Goal: Task Accomplishment & Management: Use online tool/utility

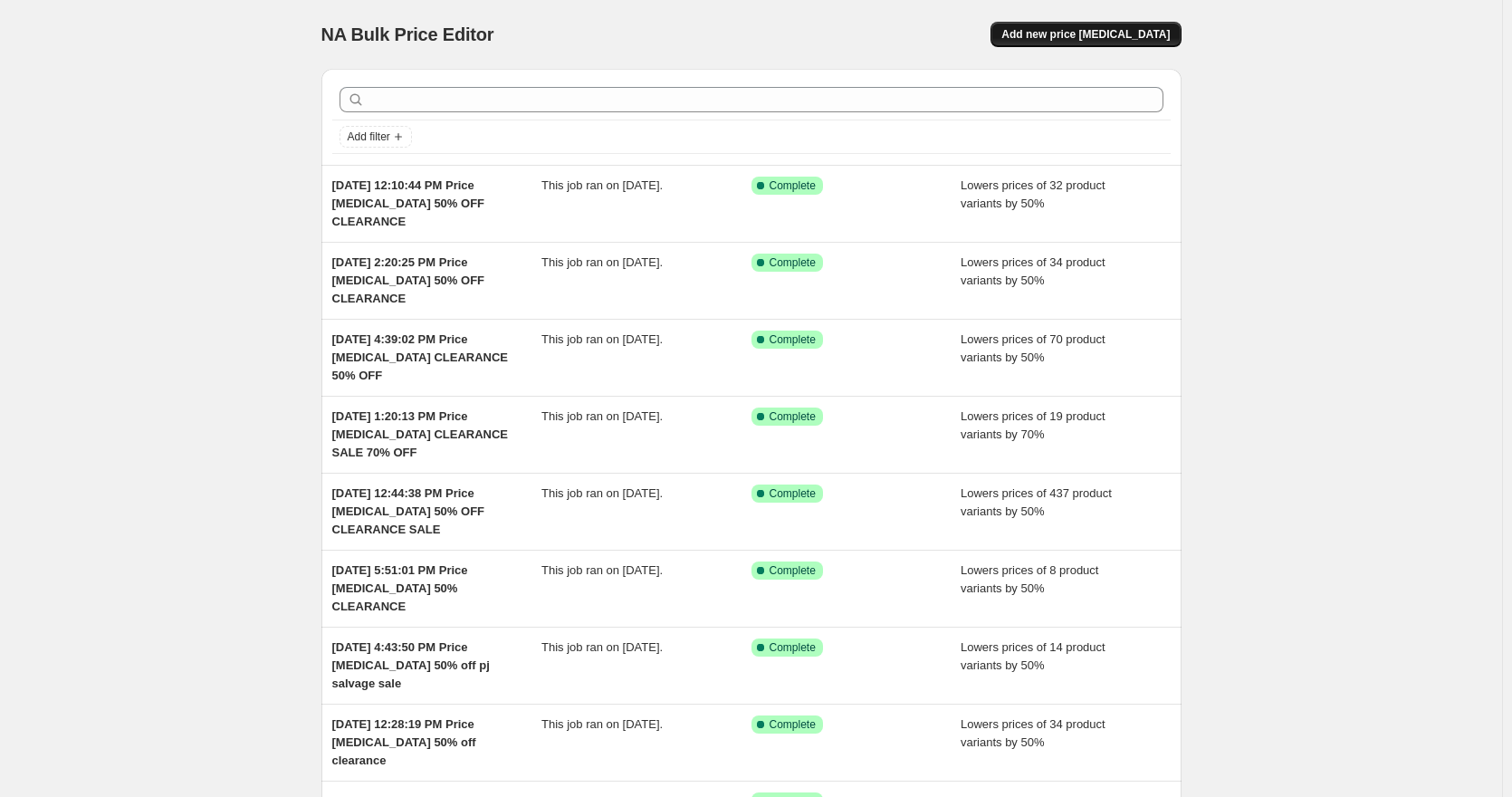
click at [1158, 23] on button "Add new price change job" at bounding box center [1086, 34] width 190 height 25
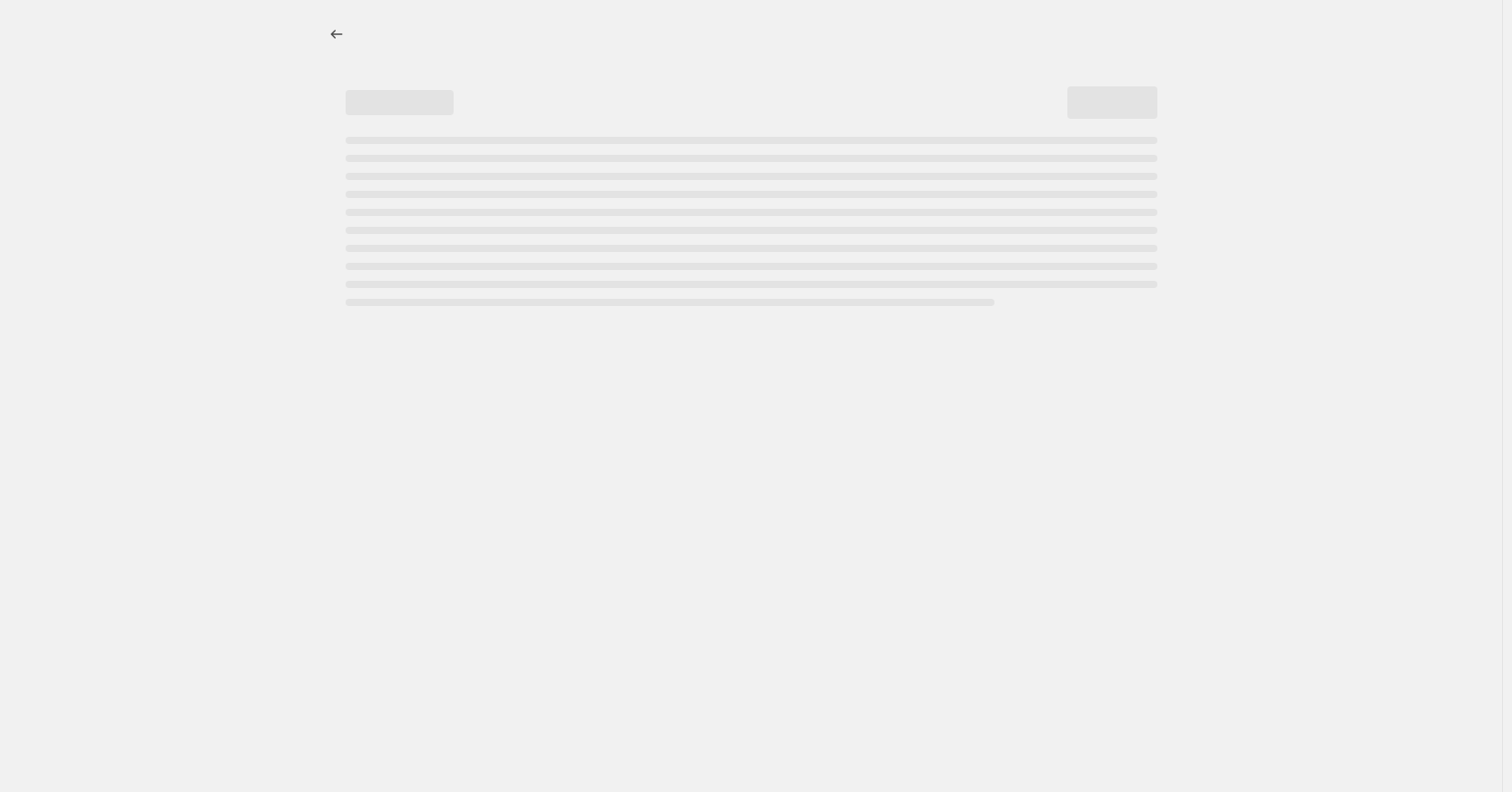
select select "percentage"
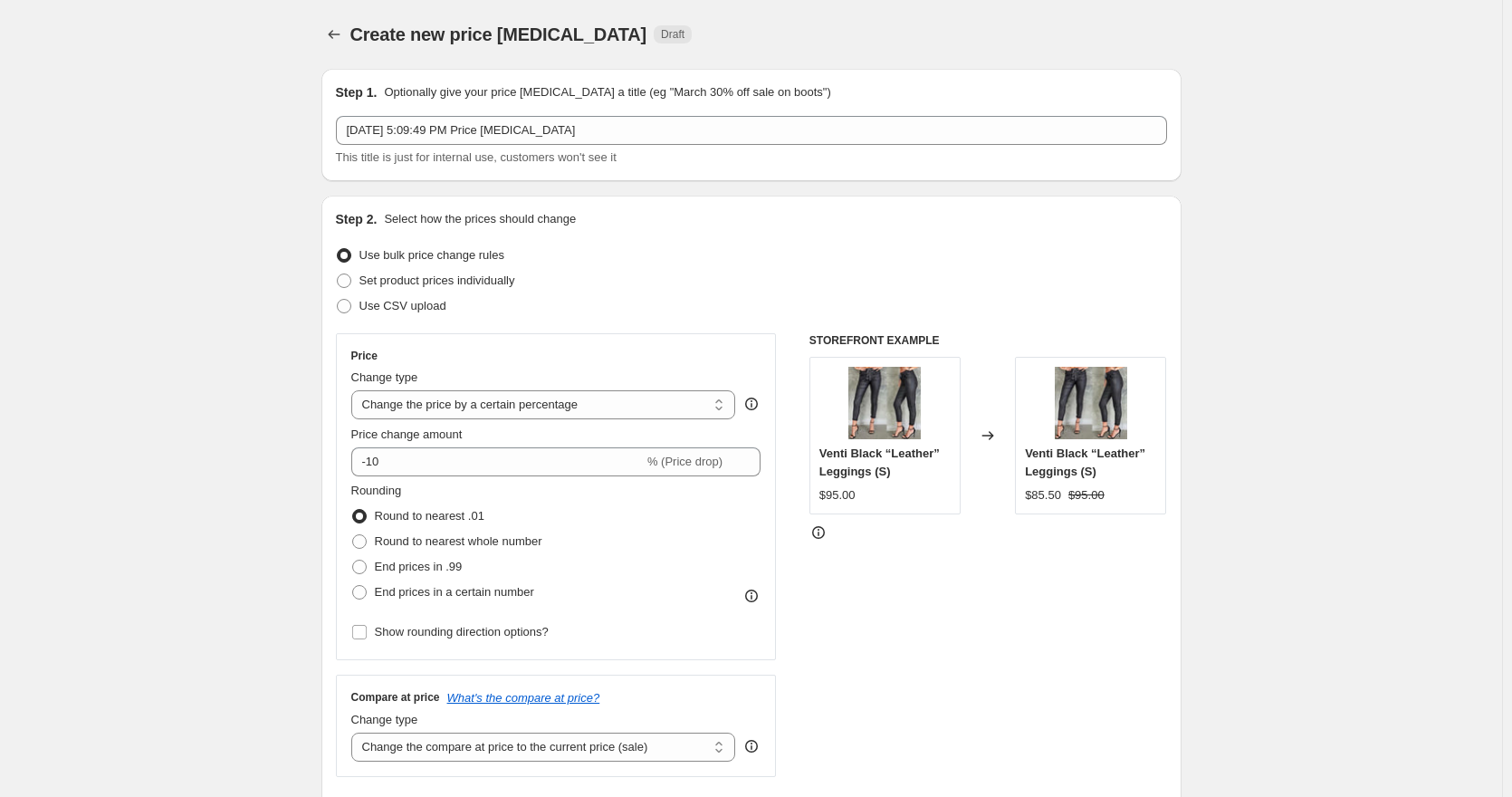
click at [698, 114] on div "Step 1. Optionally give your price change job a title (eg "March 30% off sale o…" at bounding box center [751, 124] width 831 height 83
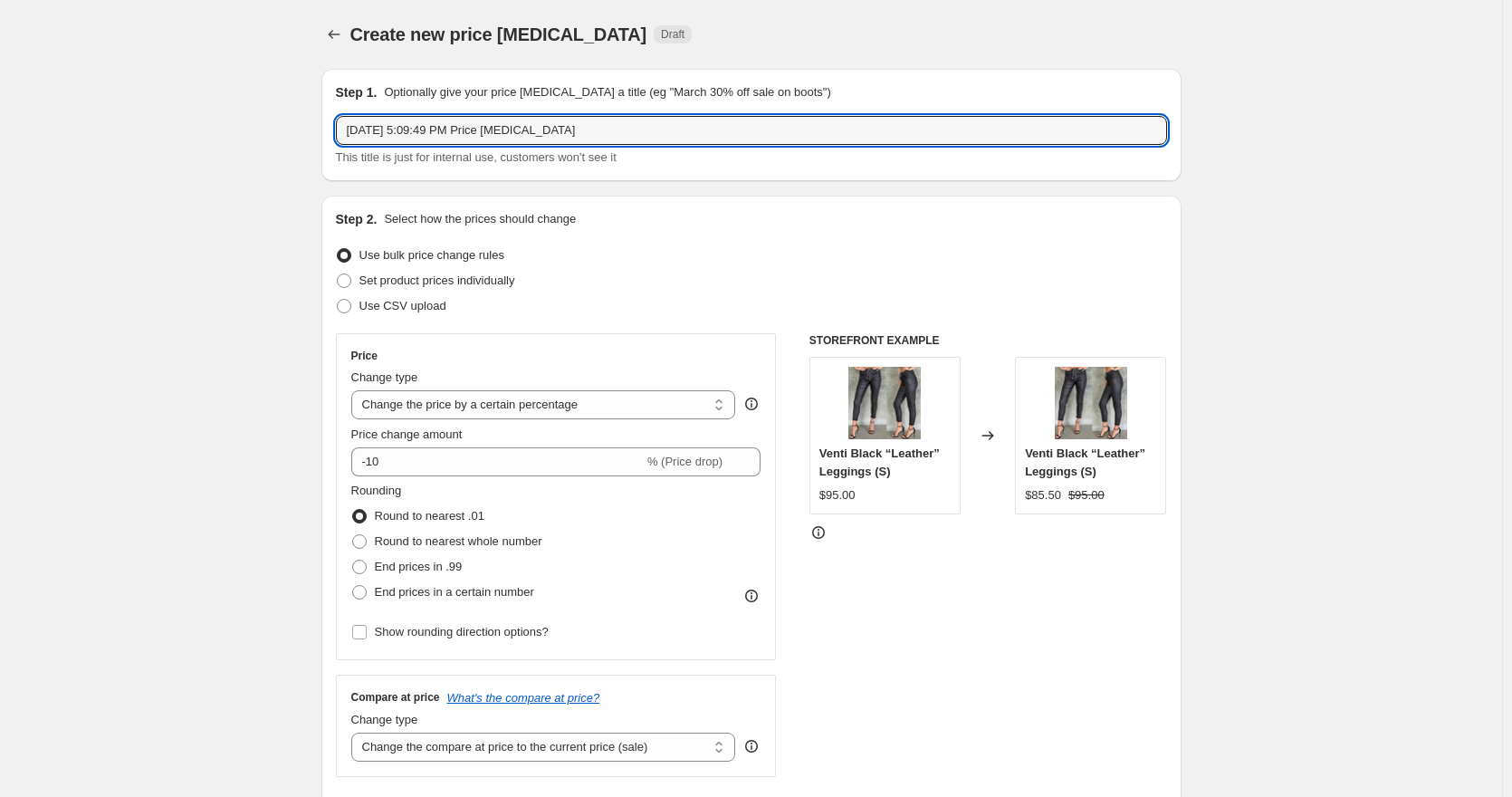
drag, startPoint x: 695, startPoint y: 125, endPoint x: 631, endPoint y: 100, distance: 68.7
click at [694, 125] on input "Oct 15, 2025, 5:09:49 PM Price change job" at bounding box center [751, 130] width 831 height 29
type input "[DATE] 5:09:49 PM Price [MEDICAL_DATA] CLEARANCE 50% OFF"
click at [380, 465] on input "-10" at bounding box center [498, 462] width 293 height 29
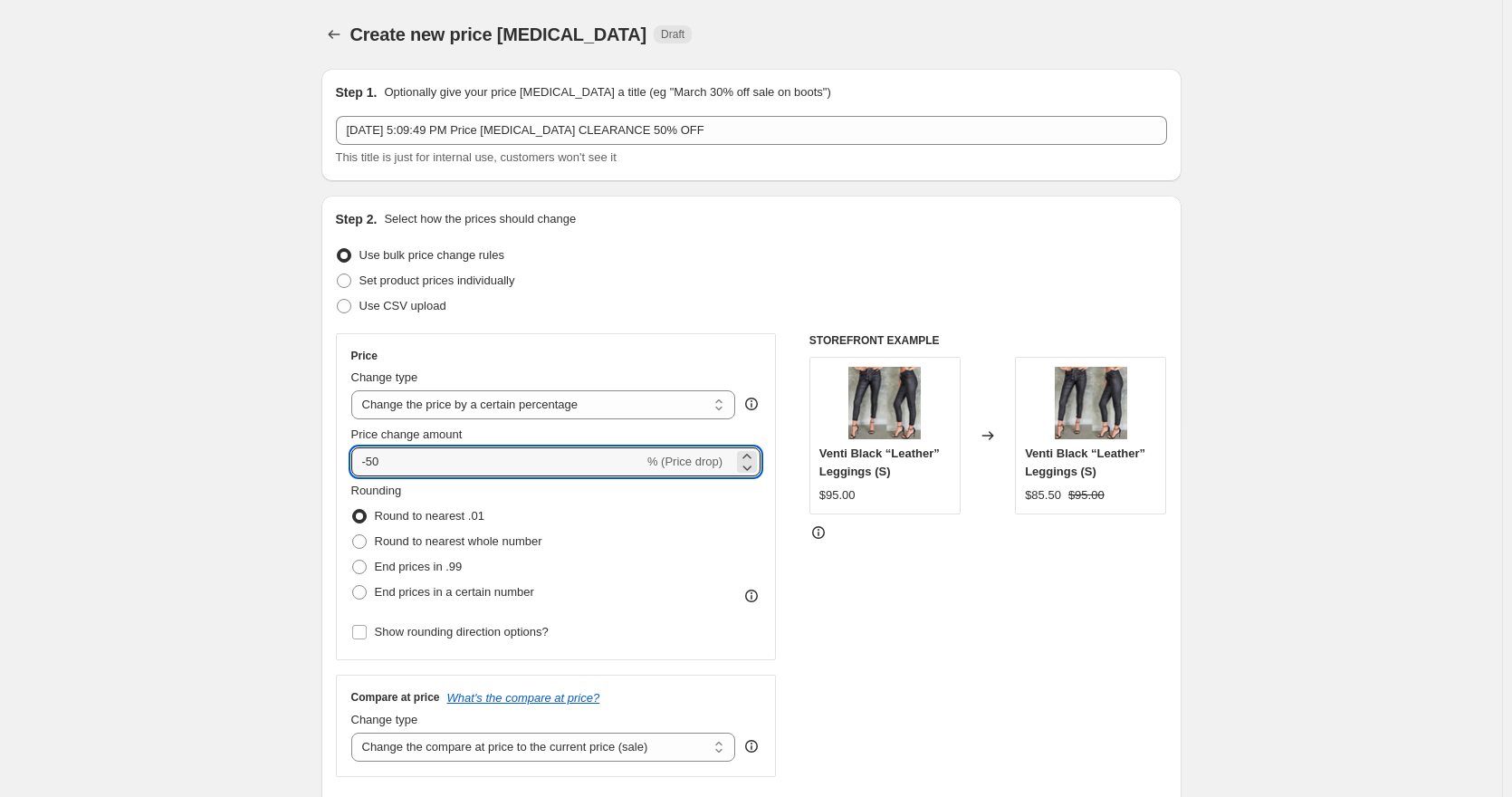
type input "-50"
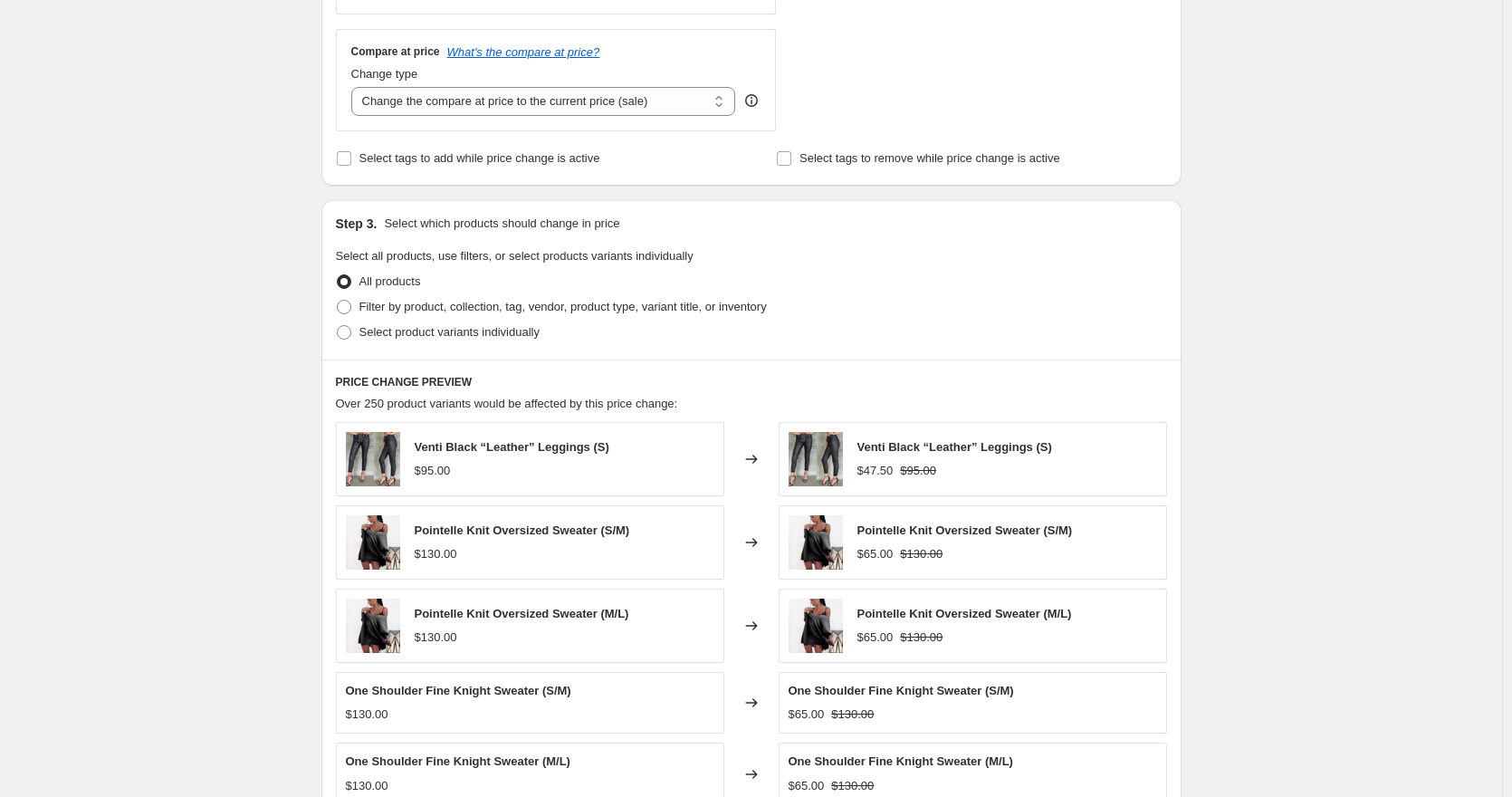
scroll to position [725, 0]
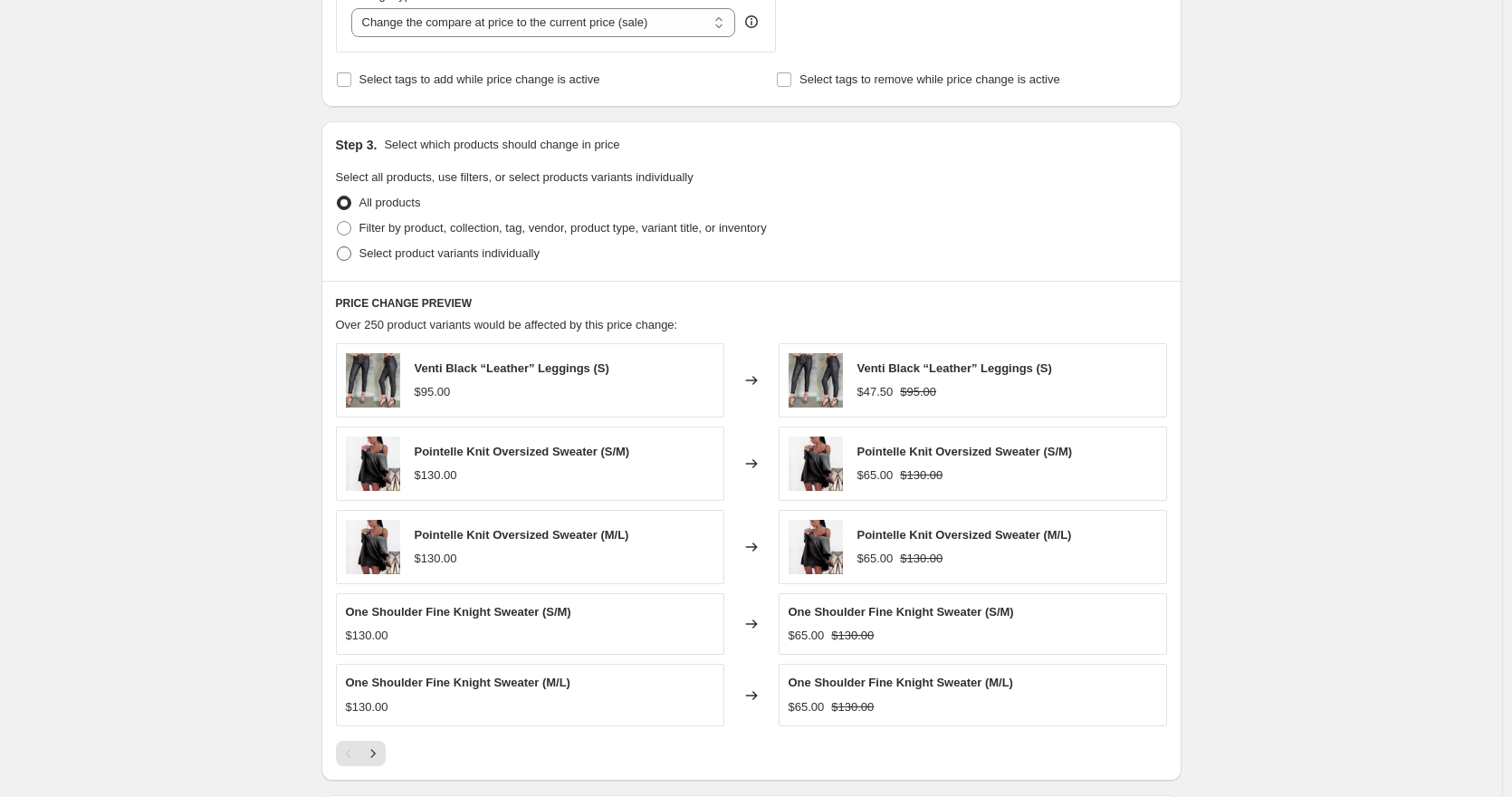
click at [393, 264] on label "Select product variants individually" at bounding box center [437, 253] width 203 height 25
click at [338, 247] on input "Select product variants individually" at bounding box center [337, 246] width 1 height 1
radio input "true"
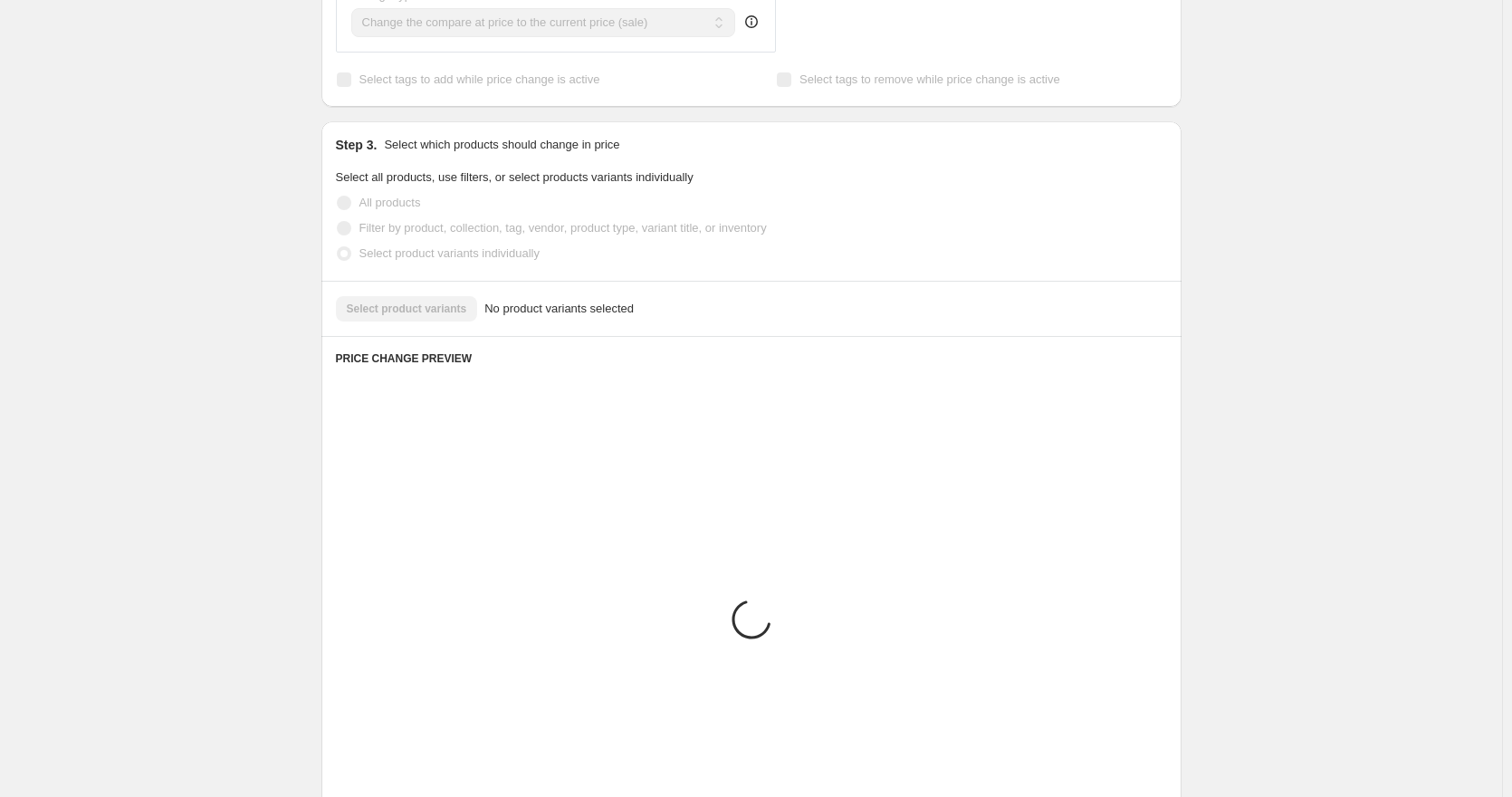
scroll to position [612, 0]
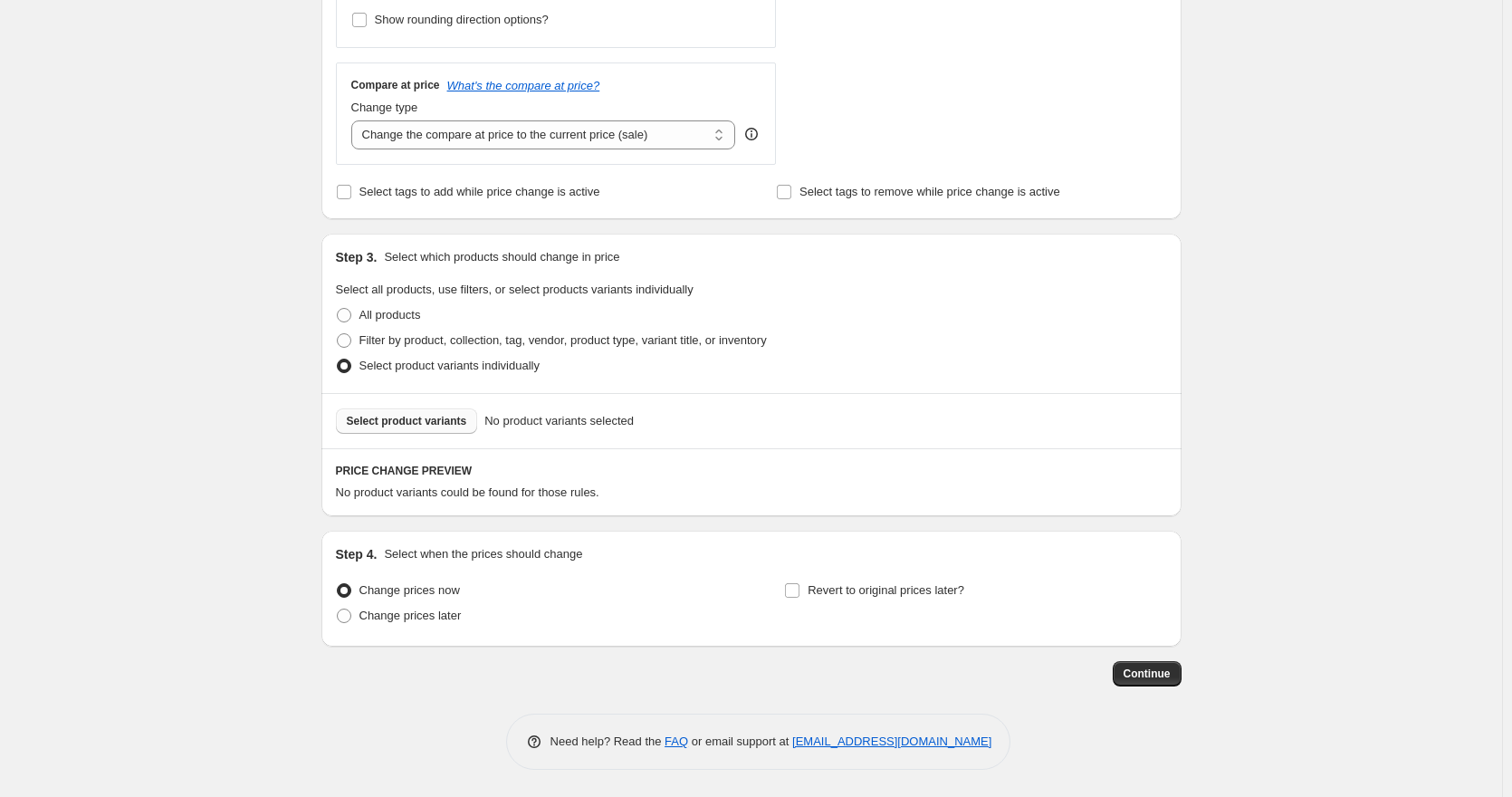
click at [438, 420] on span "Select product variants" at bounding box center [407, 422] width 120 height 15
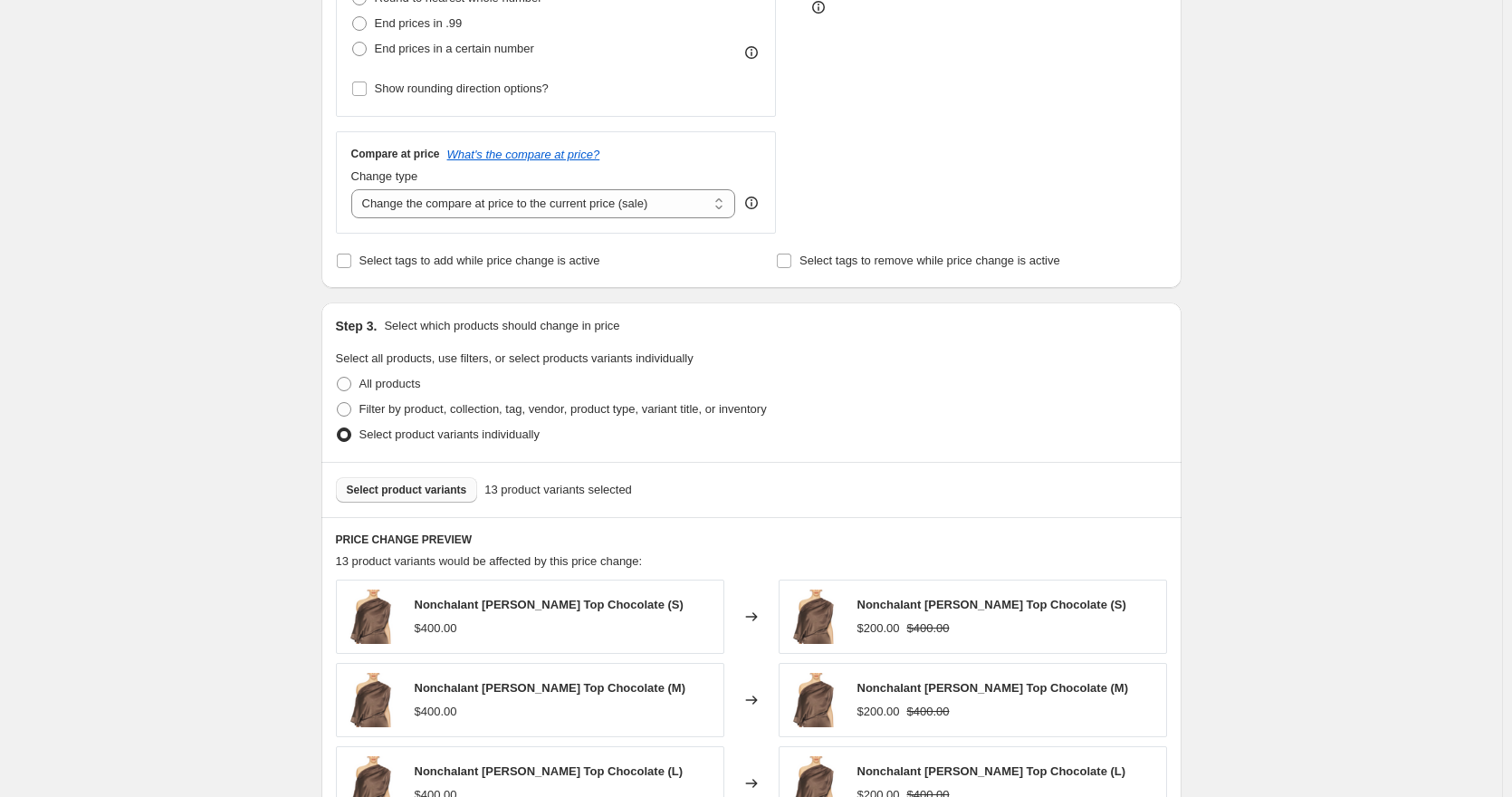
scroll to position [1070, 0]
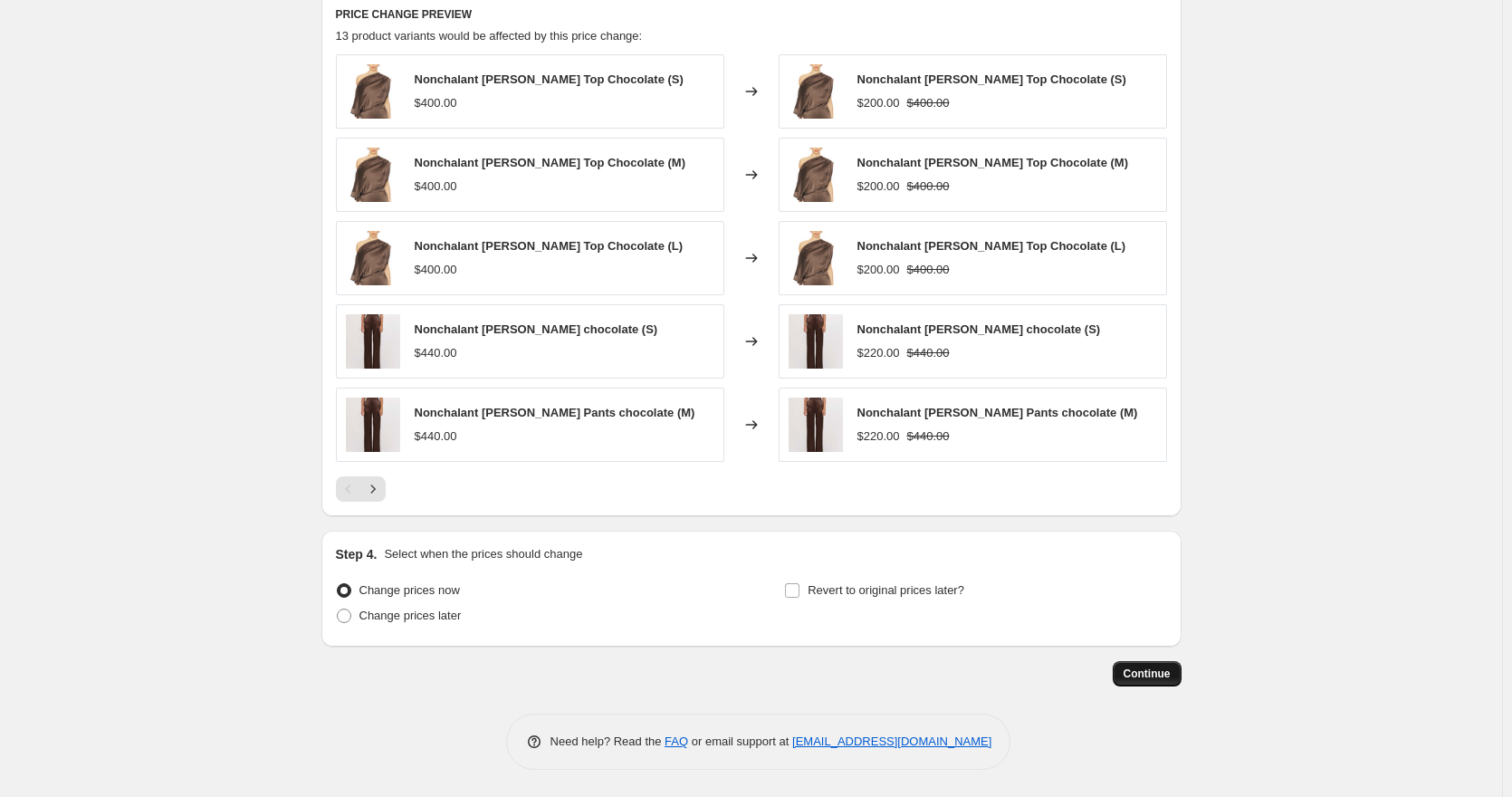
click at [1133, 671] on span "Continue" at bounding box center [1147, 675] width 47 height 15
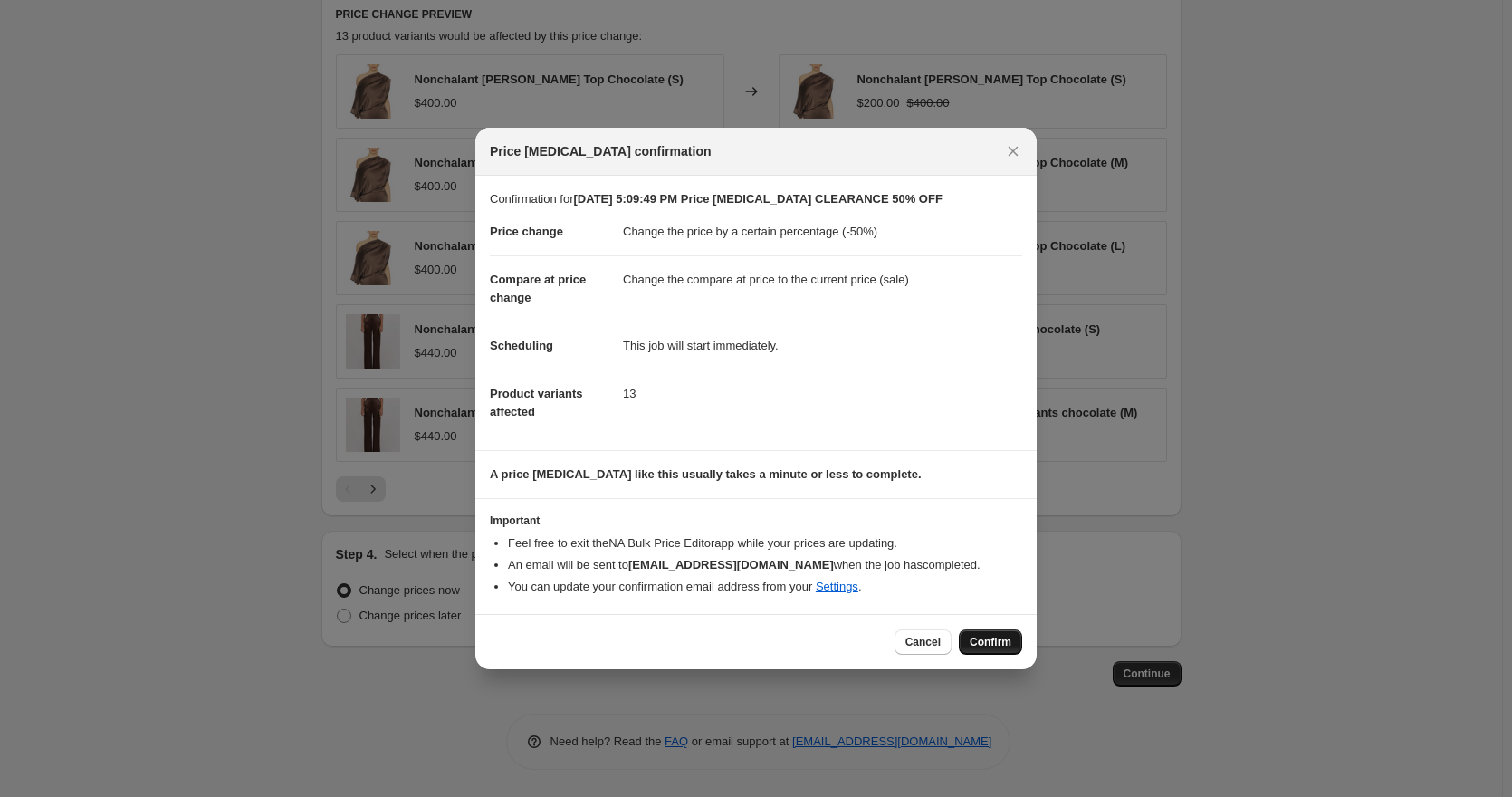
click at [981, 642] on span "Confirm" at bounding box center [991, 643] width 42 height 15
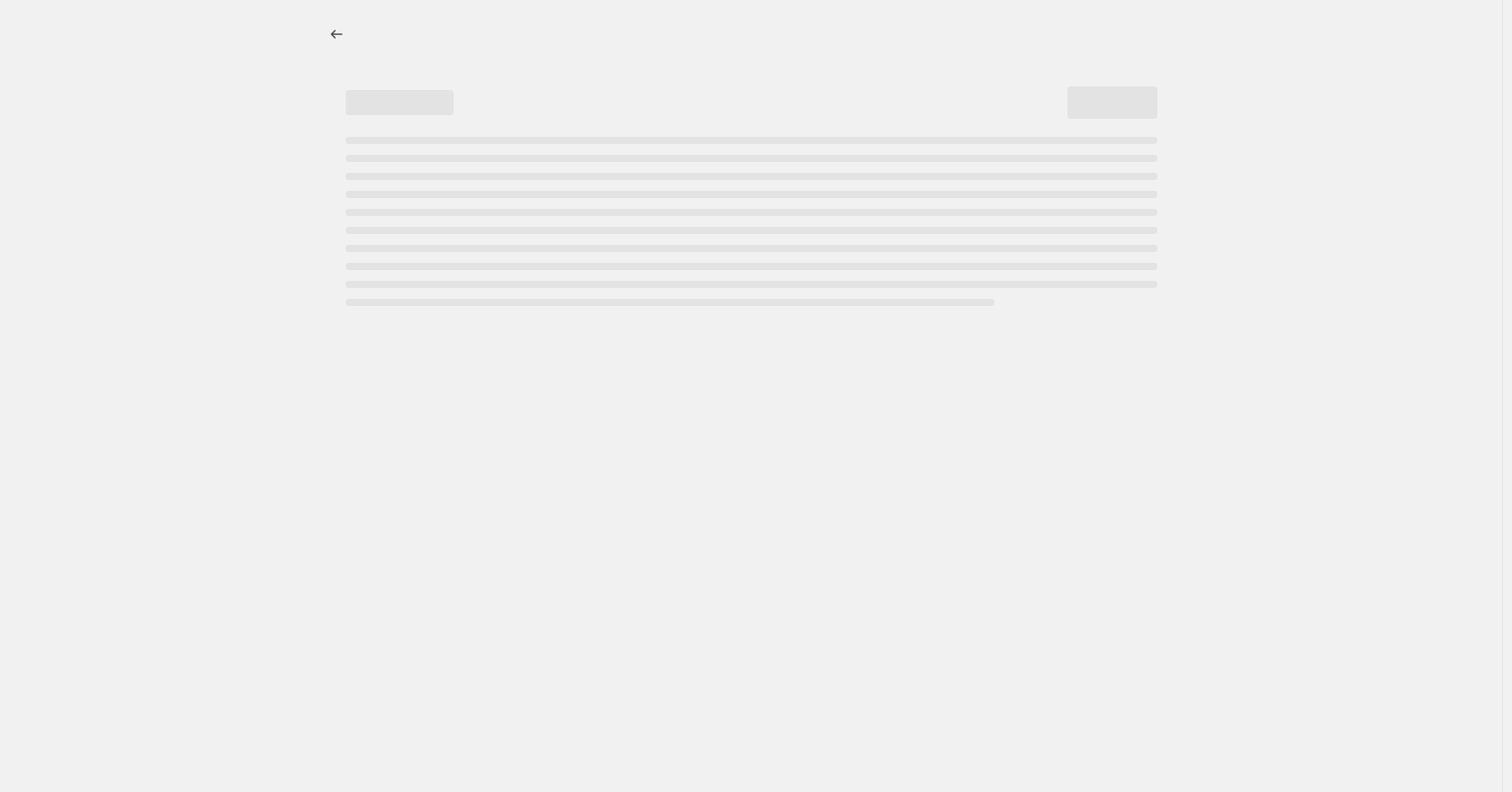
select select "percentage"
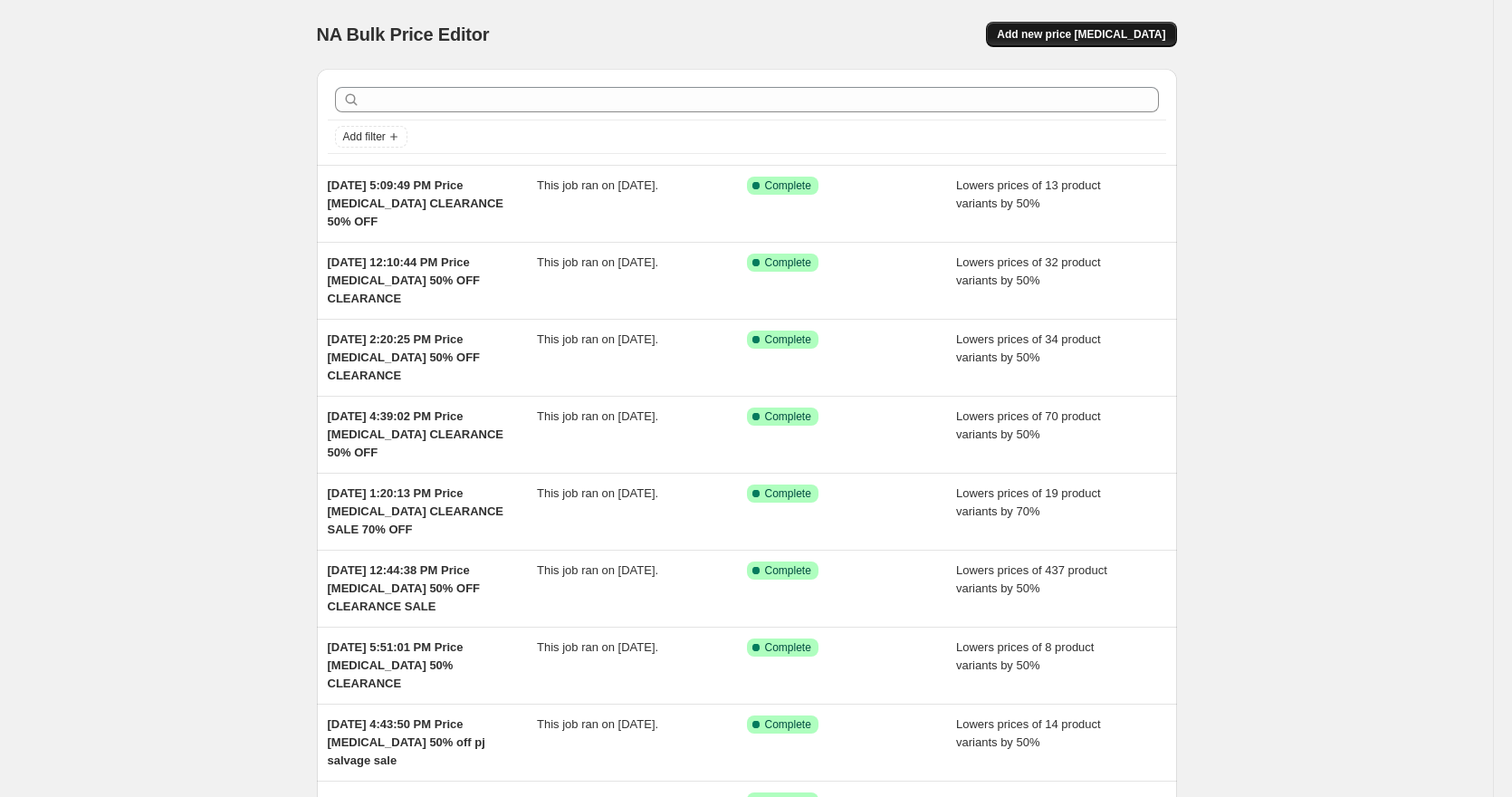
click at [1141, 40] on span "Add new price [MEDICAL_DATA]" at bounding box center [1081, 35] width 169 height 15
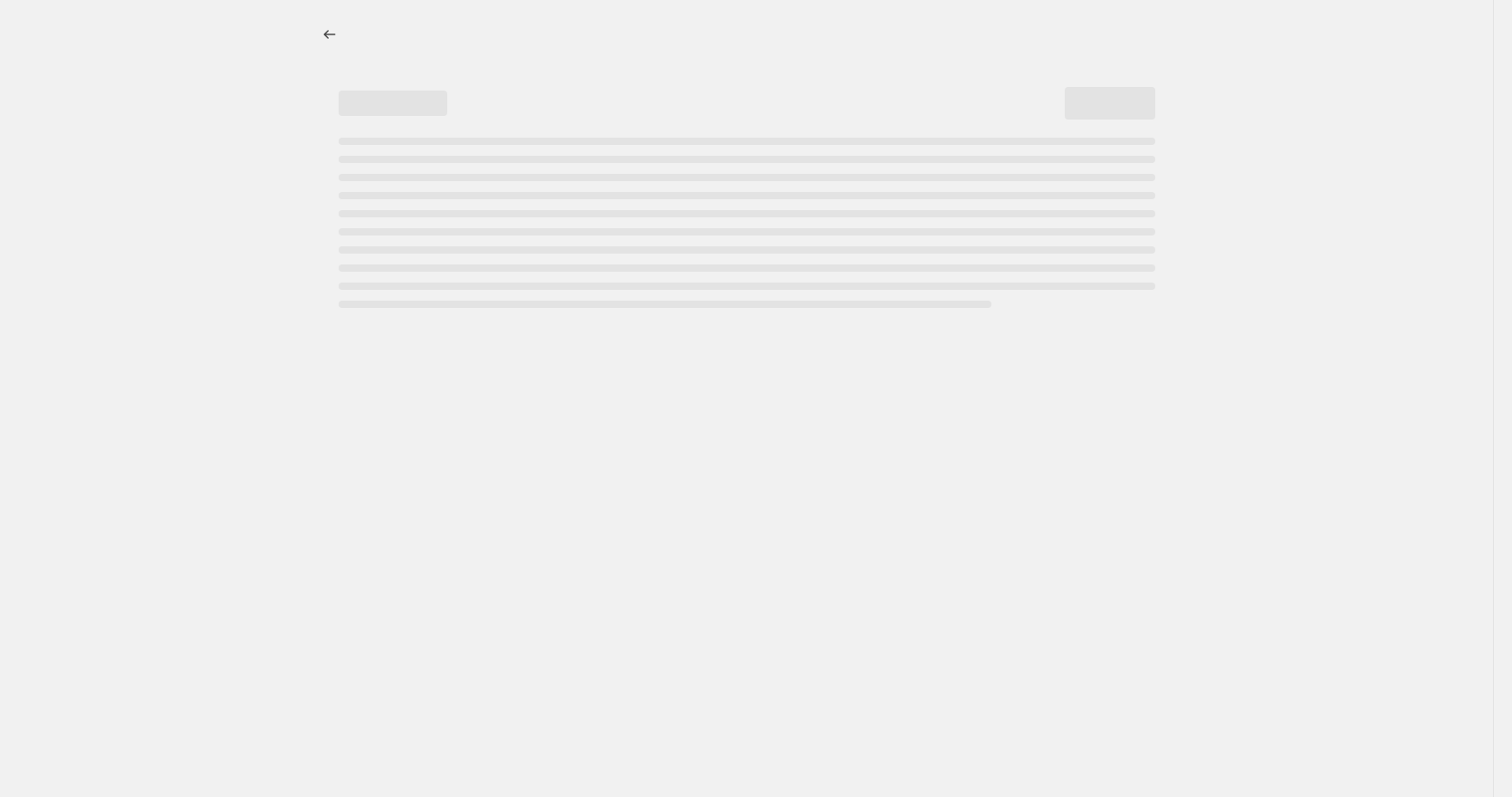
select select "percentage"
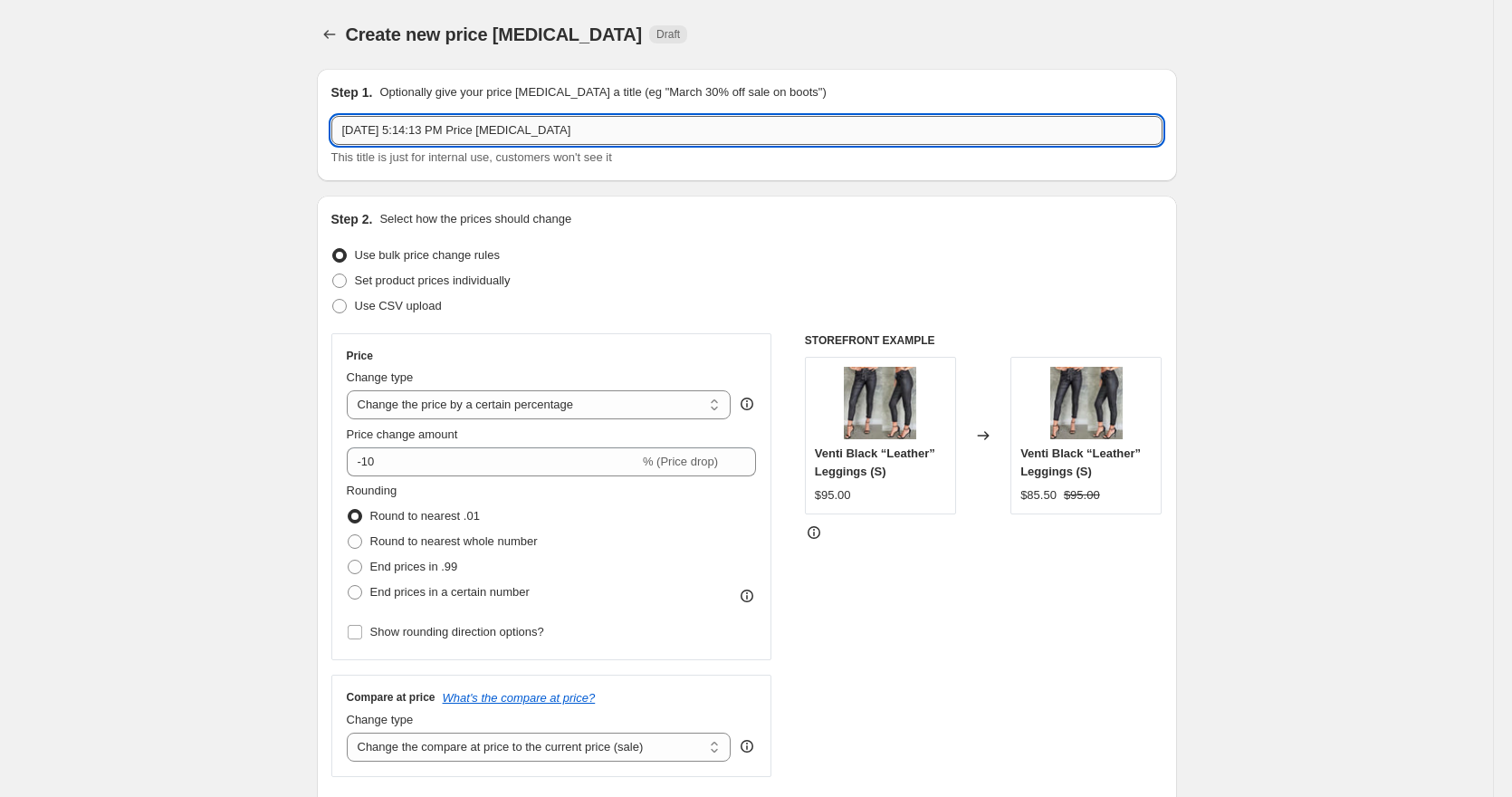
click at [675, 130] on input "Oct 15, 2025, 5:14:13 PM Price change job" at bounding box center [746, 130] width 831 height 29
type input "[DATE] 5:14:13 PM Price [MEDICAL_DATA] 70% OFF CLEARANCE"
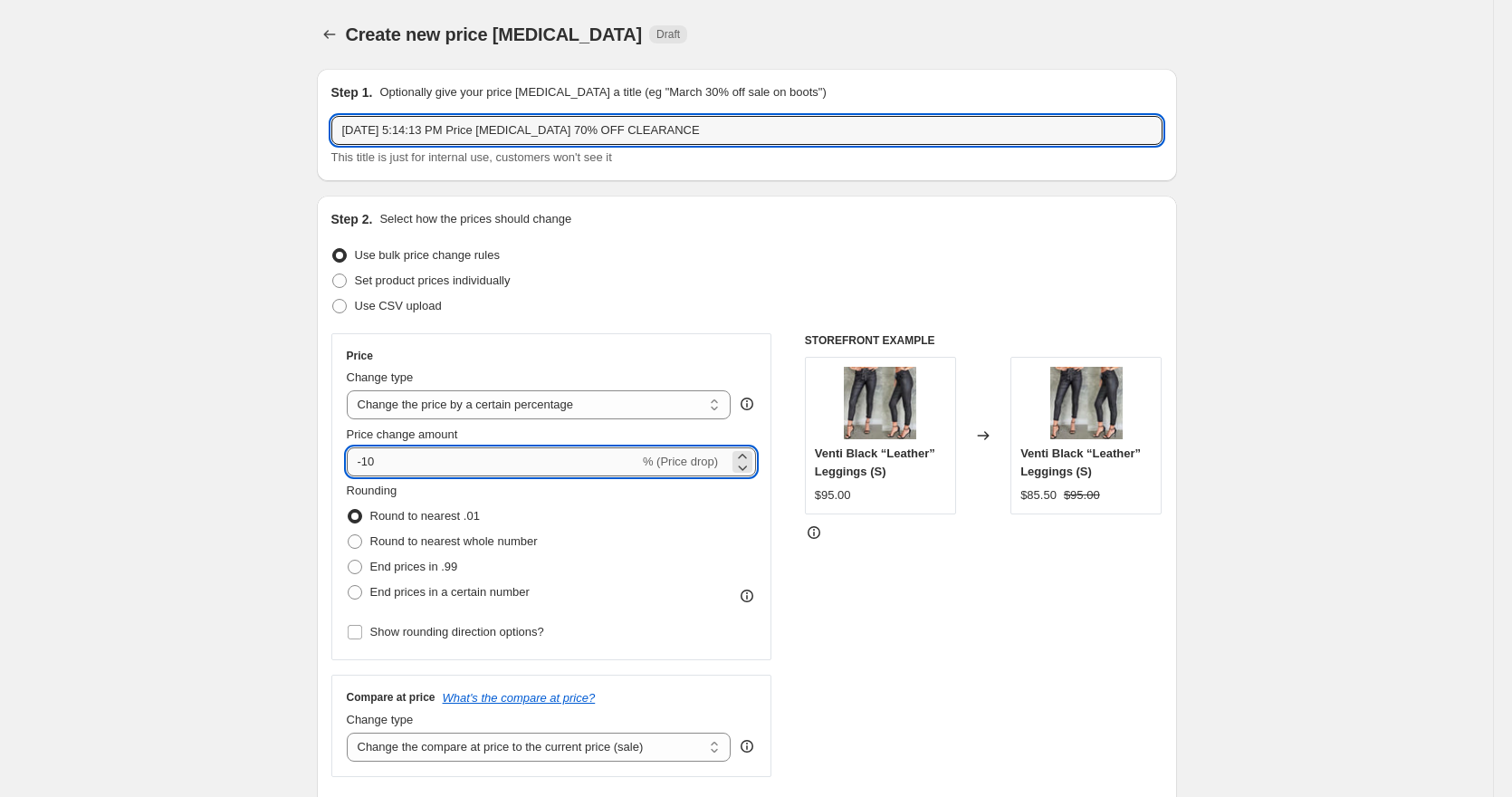
click at [373, 460] on input "-10" at bounding box center [493, 462] width 293 height 29
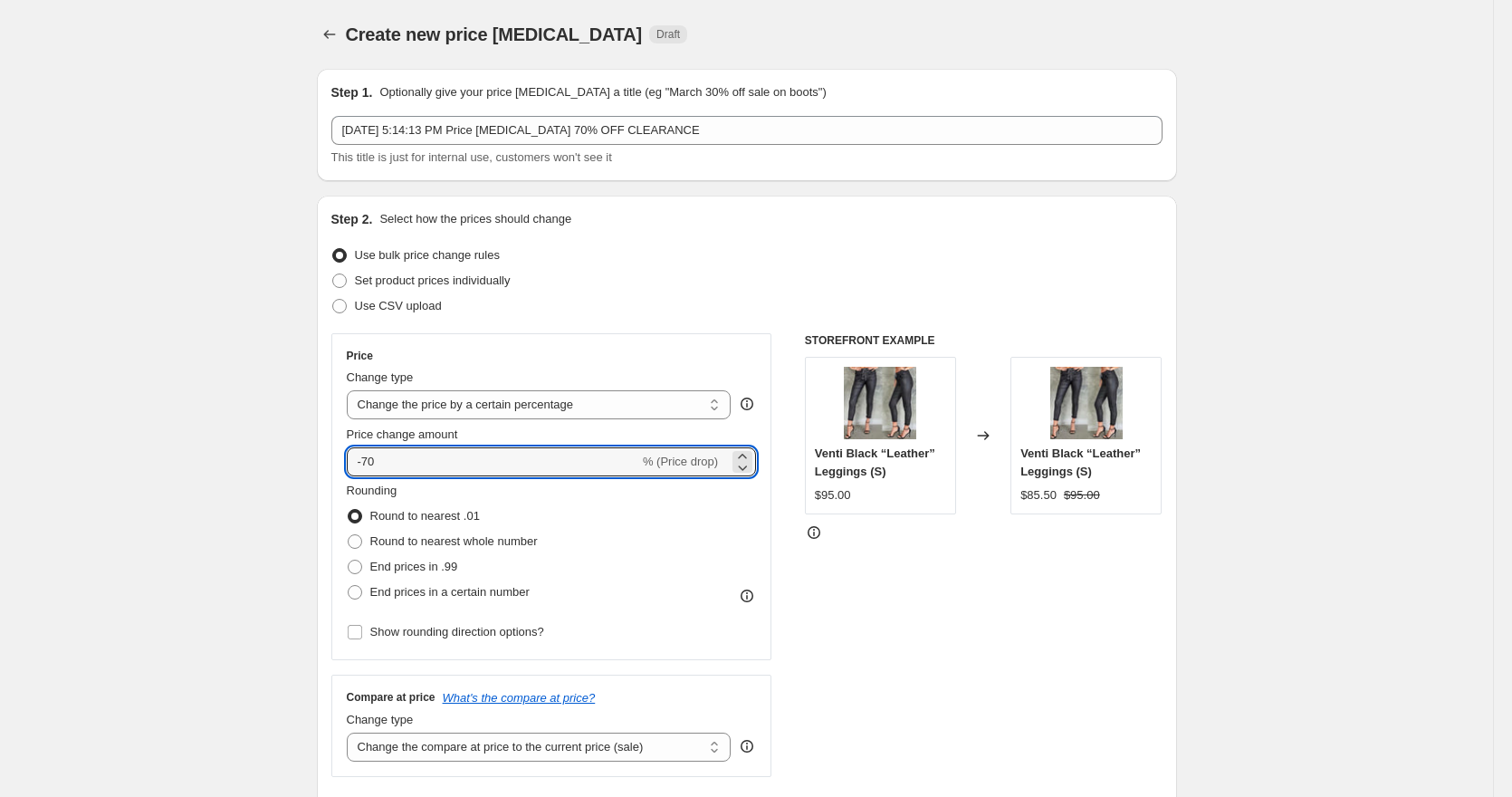
type input "-70"
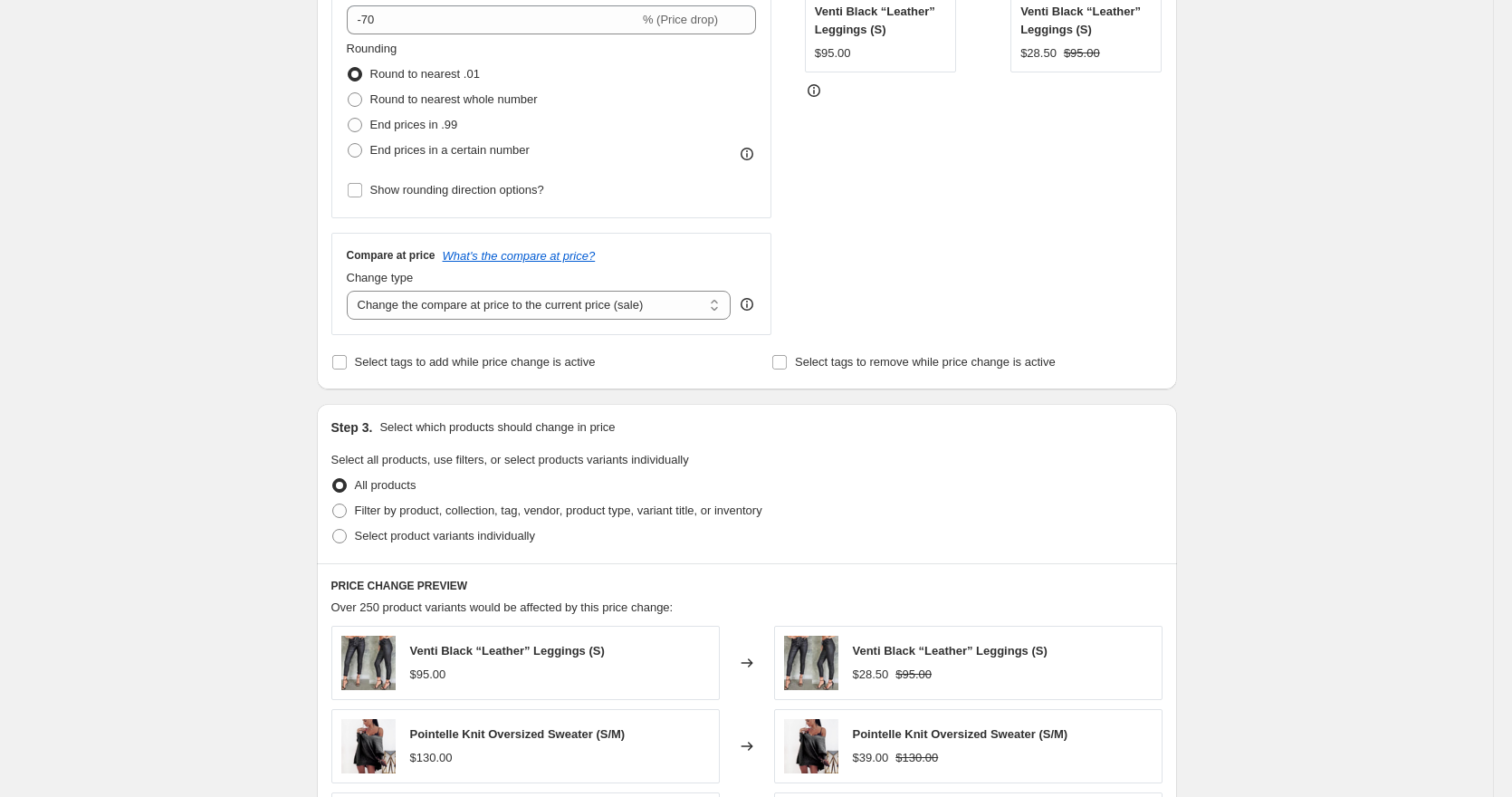
scroll to position [453, 0]
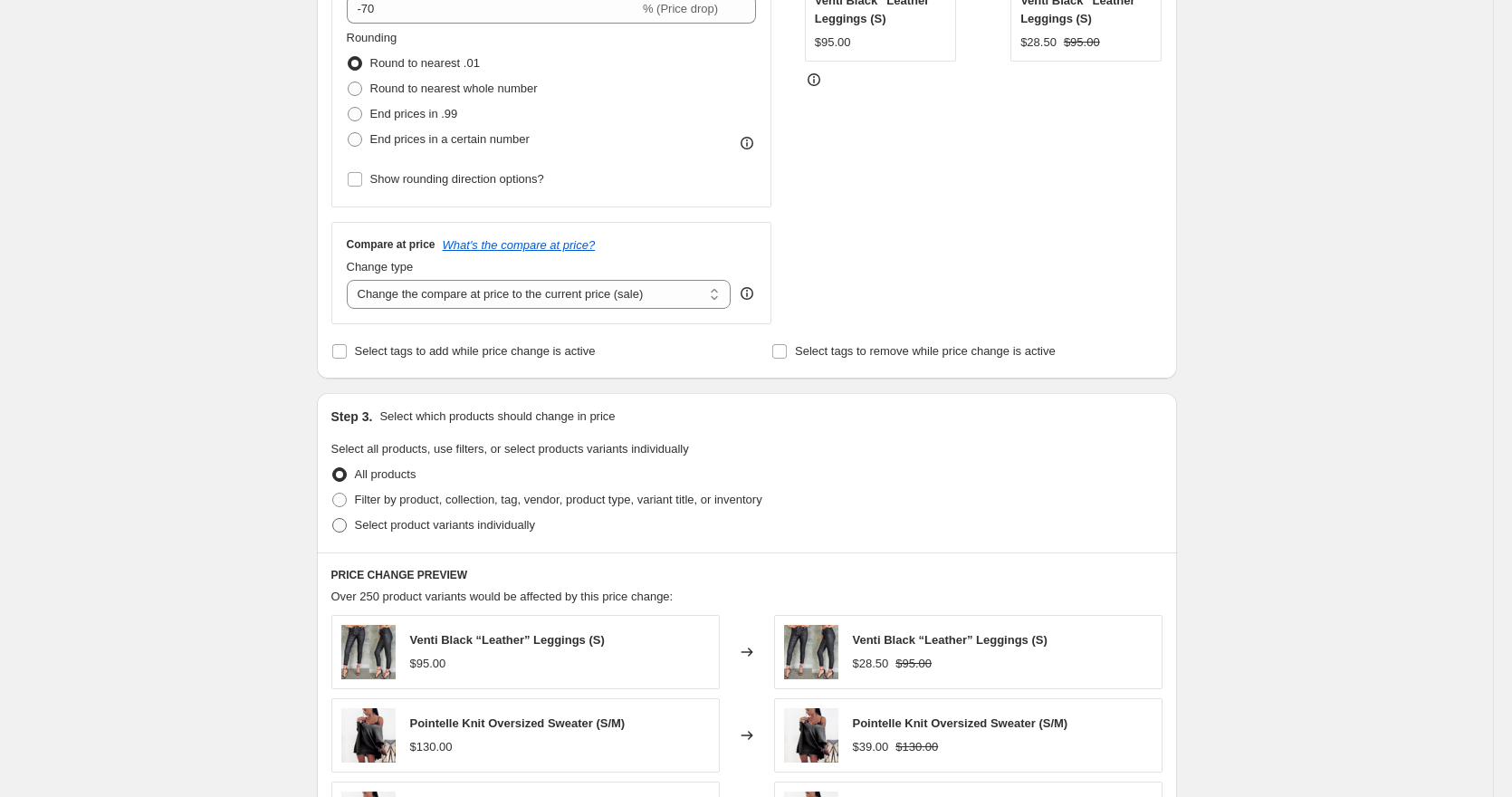
click at [411, 526] on span "Select product variants individually" at bounding box center [445, 524] width 180 height 14
click at [333, 519] on input "Select product variants individually" at bounding box center [332, 518] width 1 height 1
radio input "true"
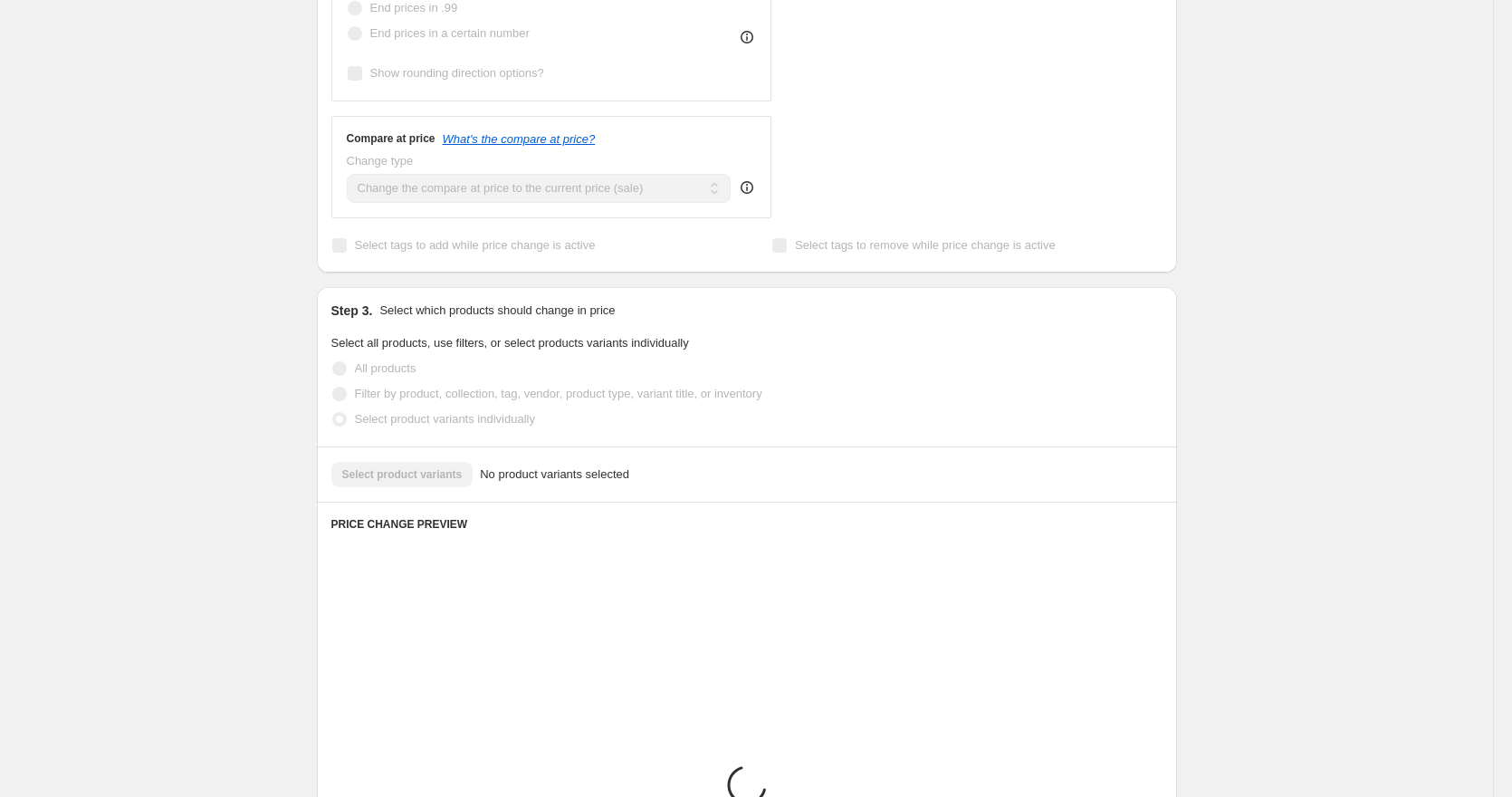
scroll to position [612, 0]
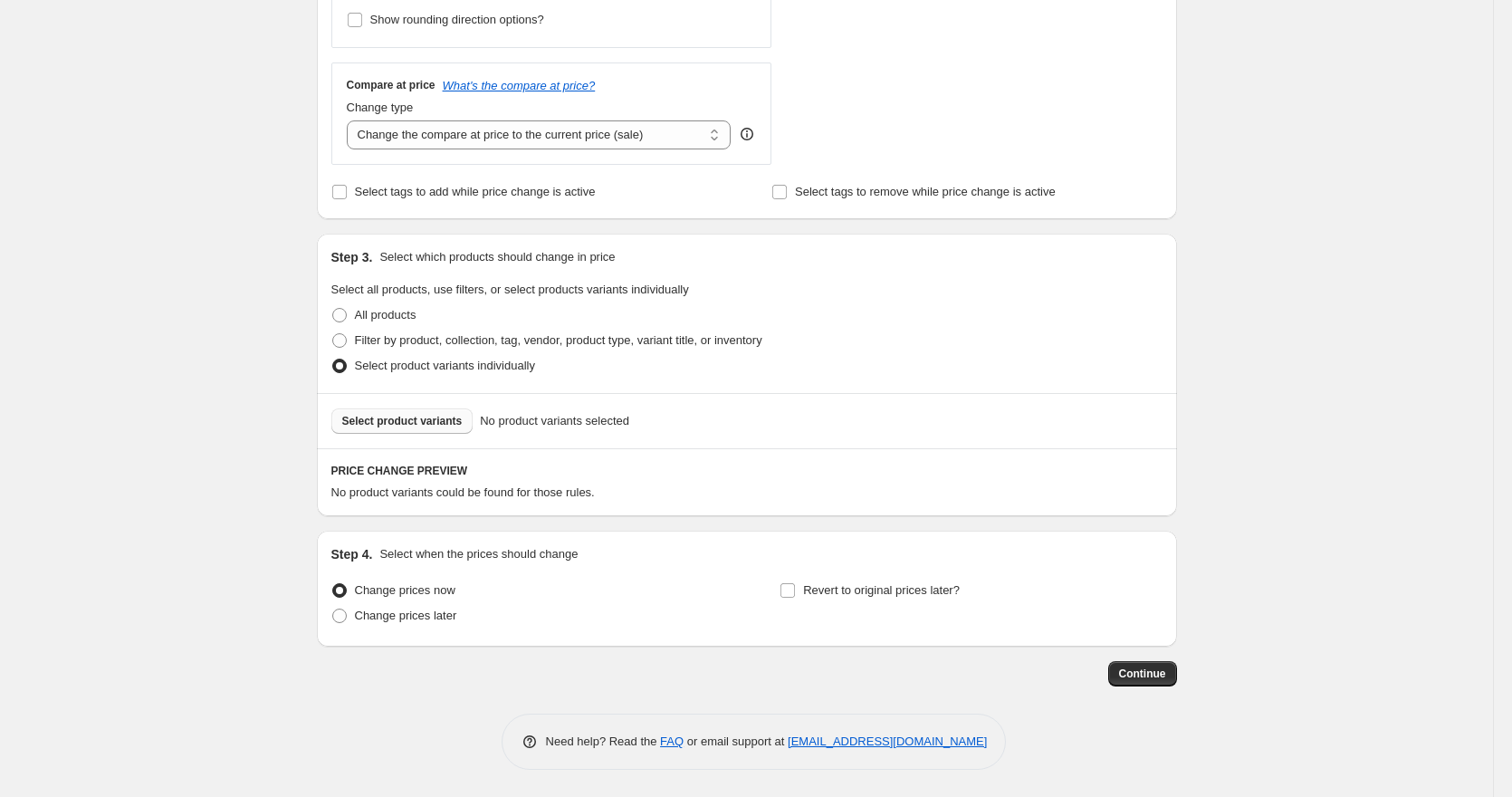
click at [452, 415] on span "Select product variants" at bounding box center [402, 422] width 120 height 15
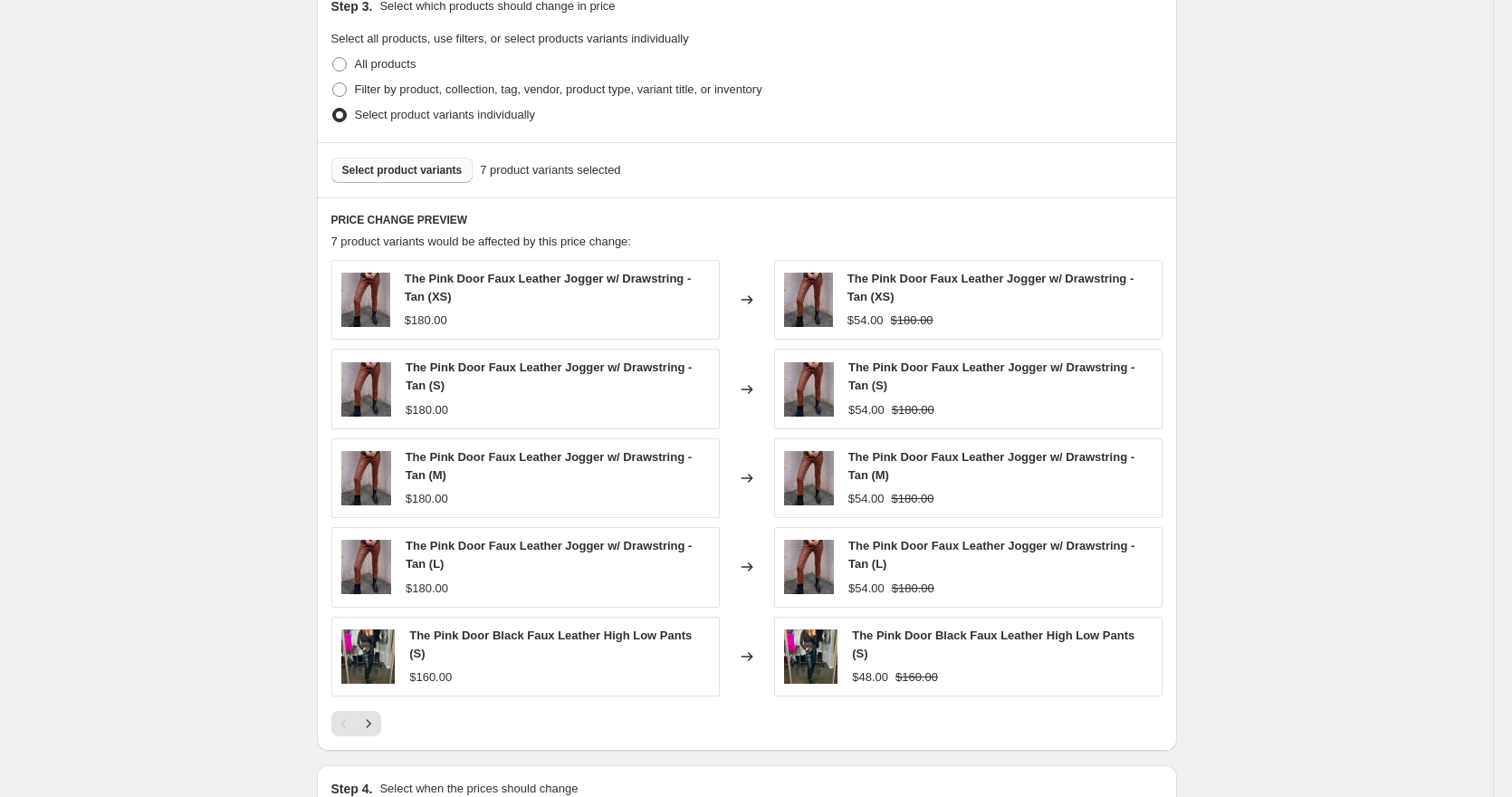
scroll to position [997, 0]
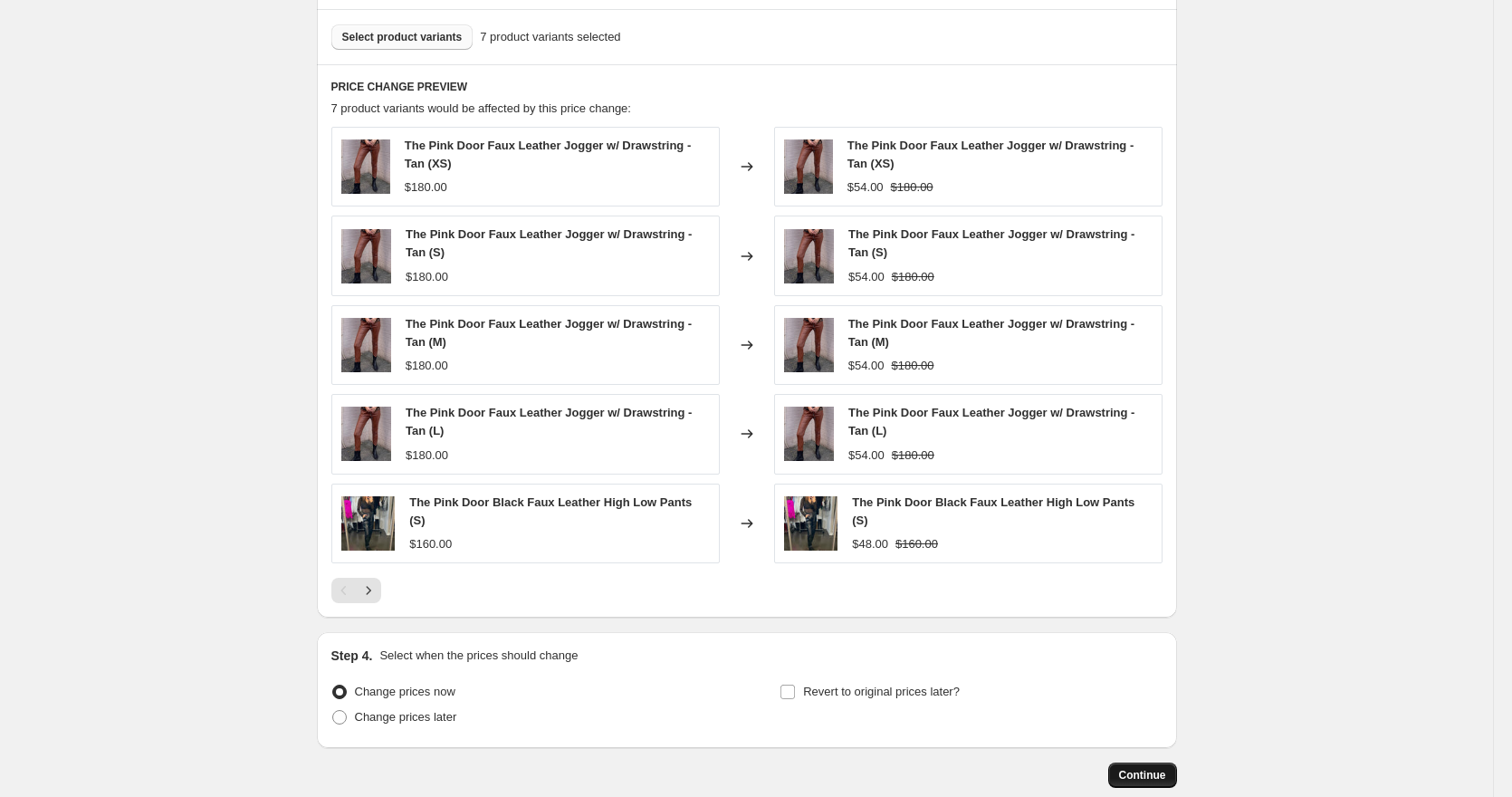
click at [1139, 777] on span "Continue" at bounding box center [1143, 776] width 47 height 15
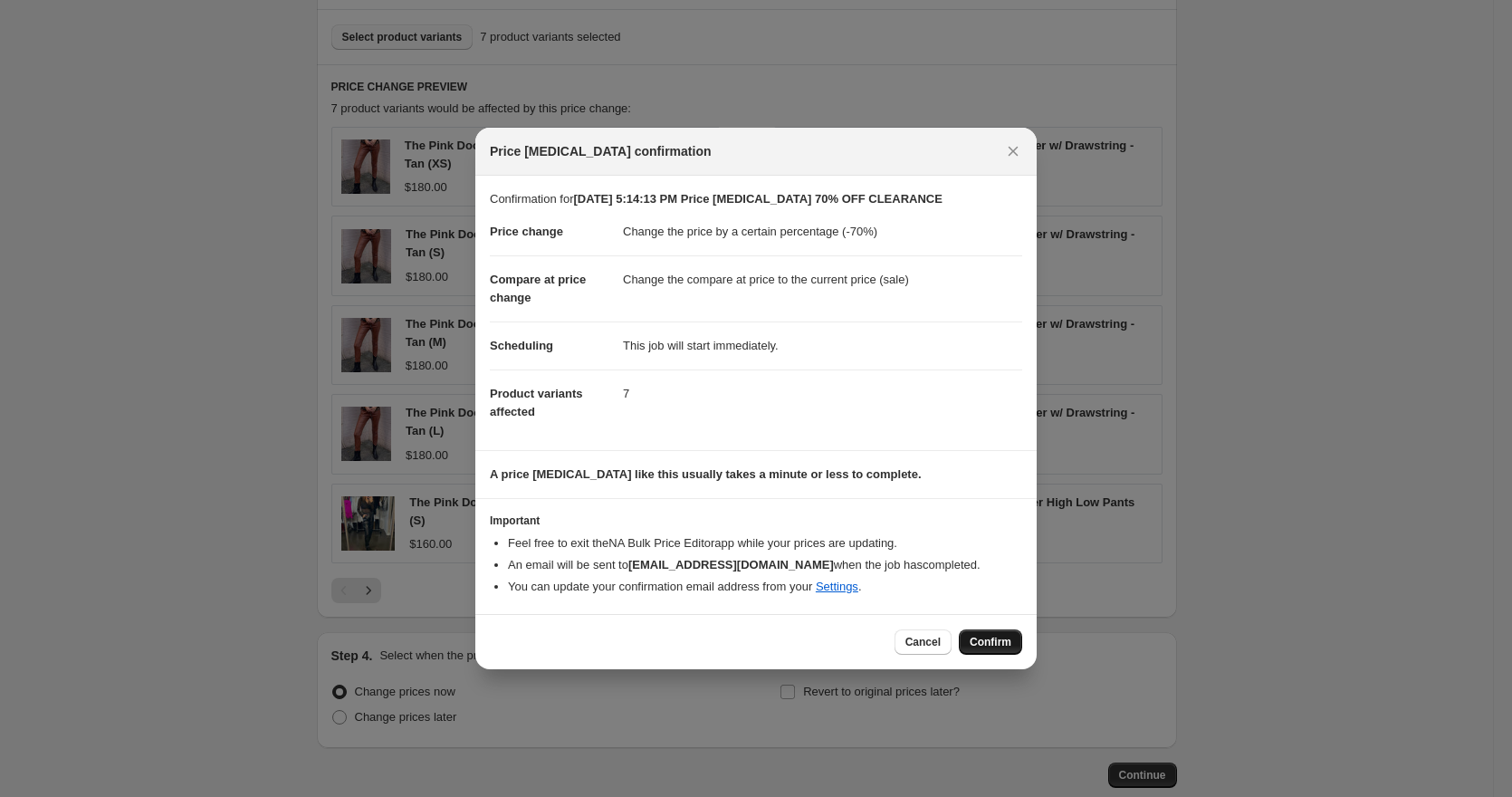
click at [991, 640] on span "Confirm" at bounding box center [991, 643] width 42 height 15
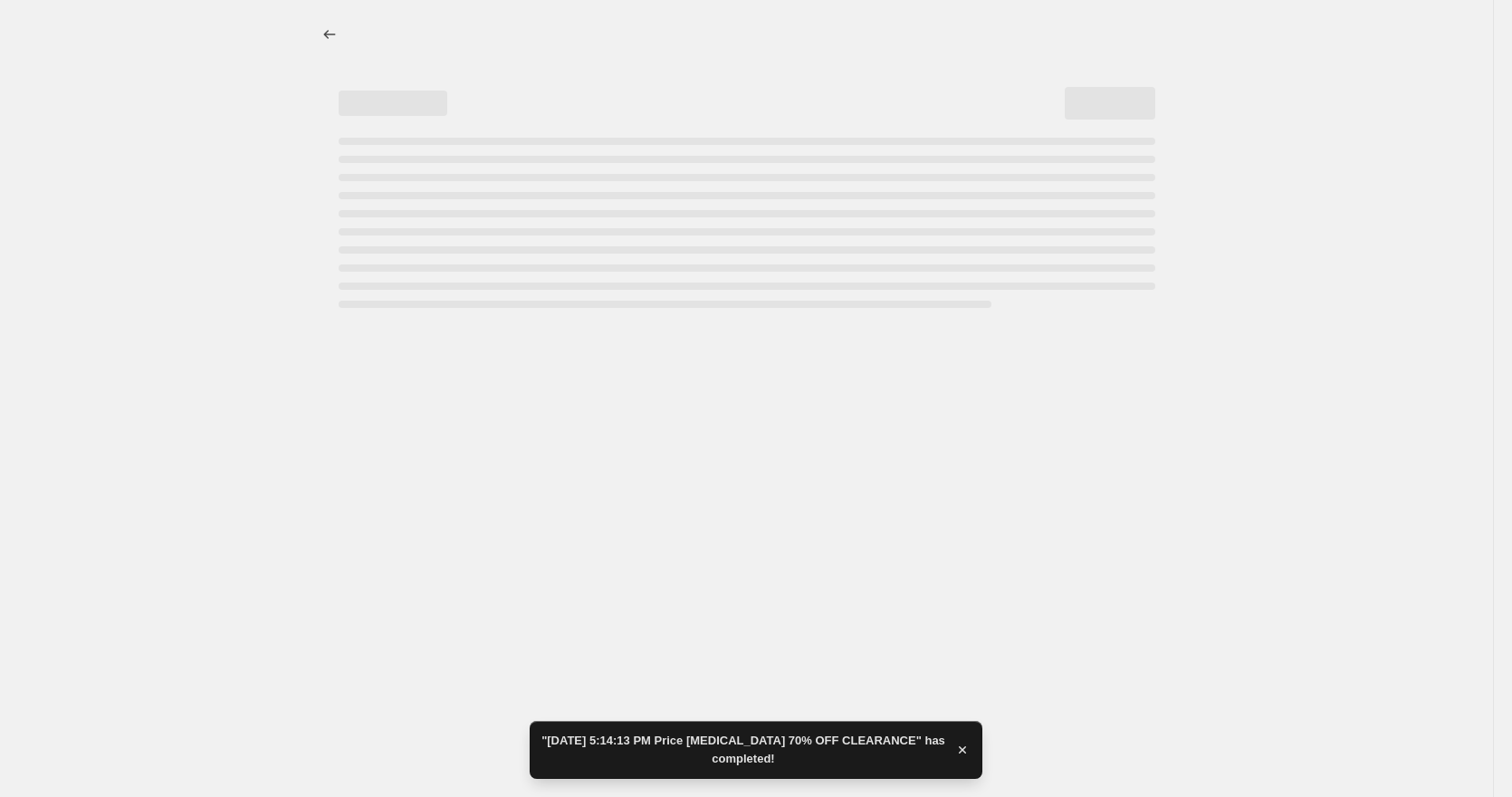
select select "percentage"
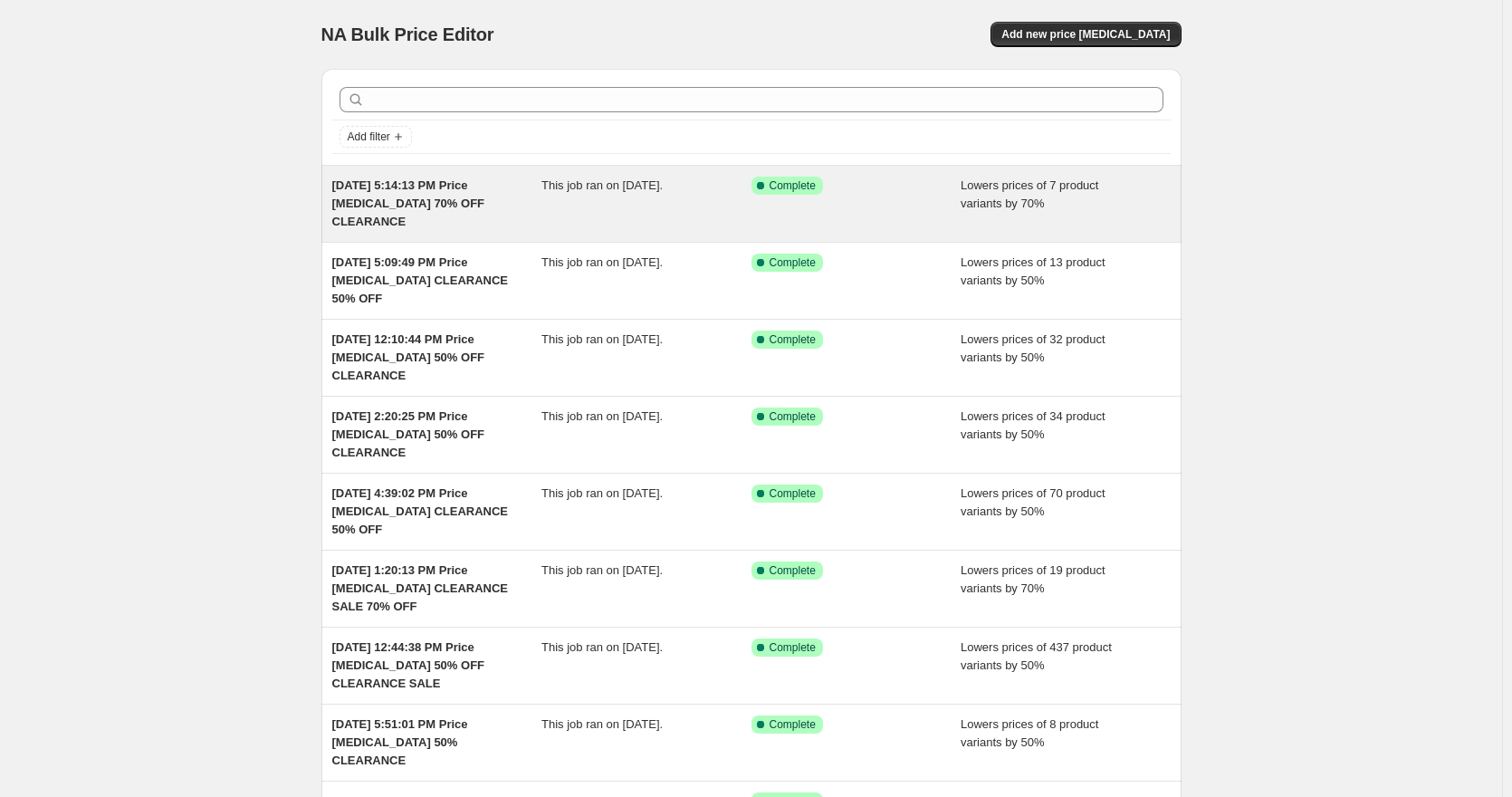
click at [625, 222] on div "This job ran on [DATE]." at bounding box center [646, 203] width 210 height 54
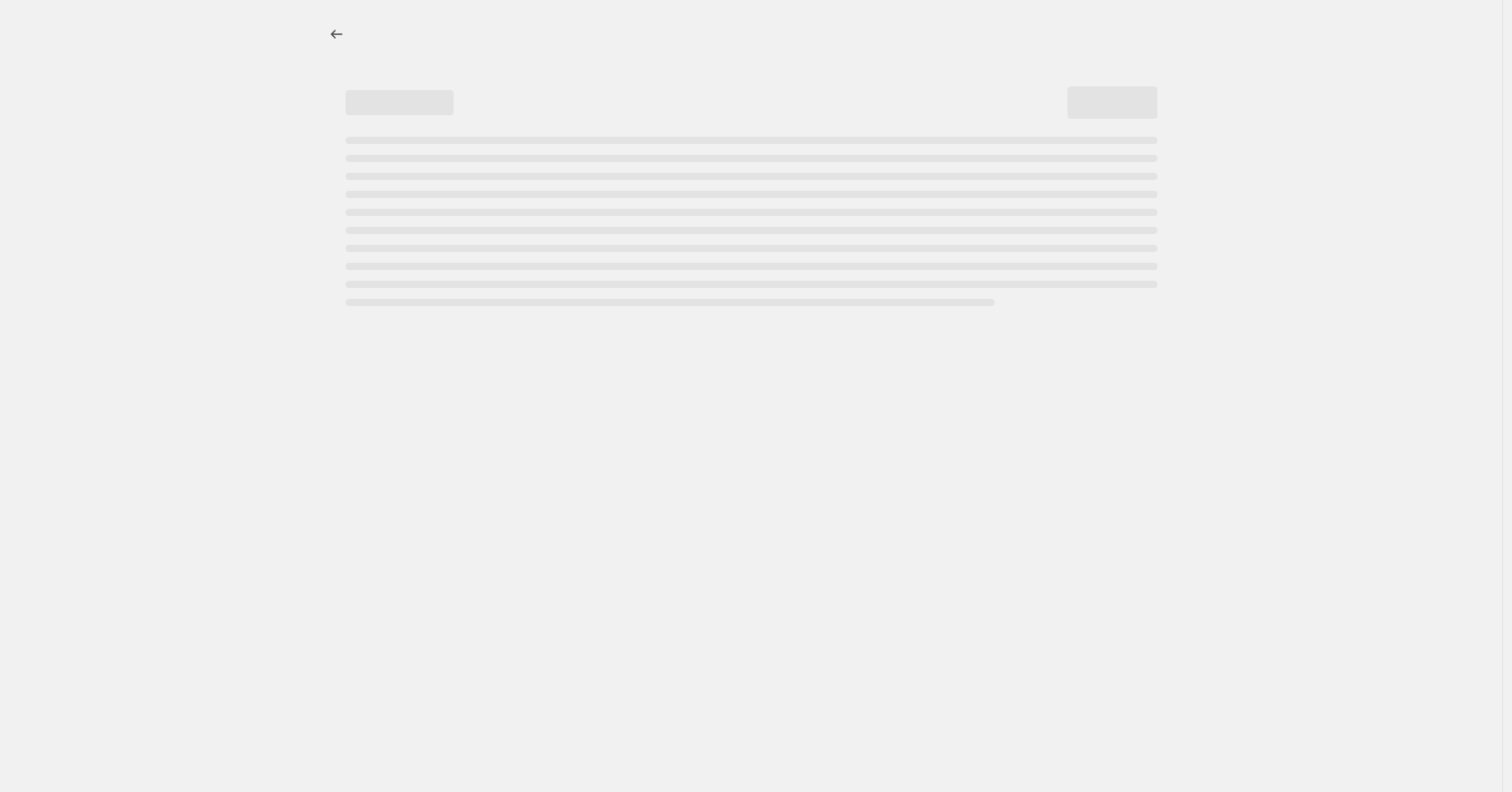
select select "percentage"
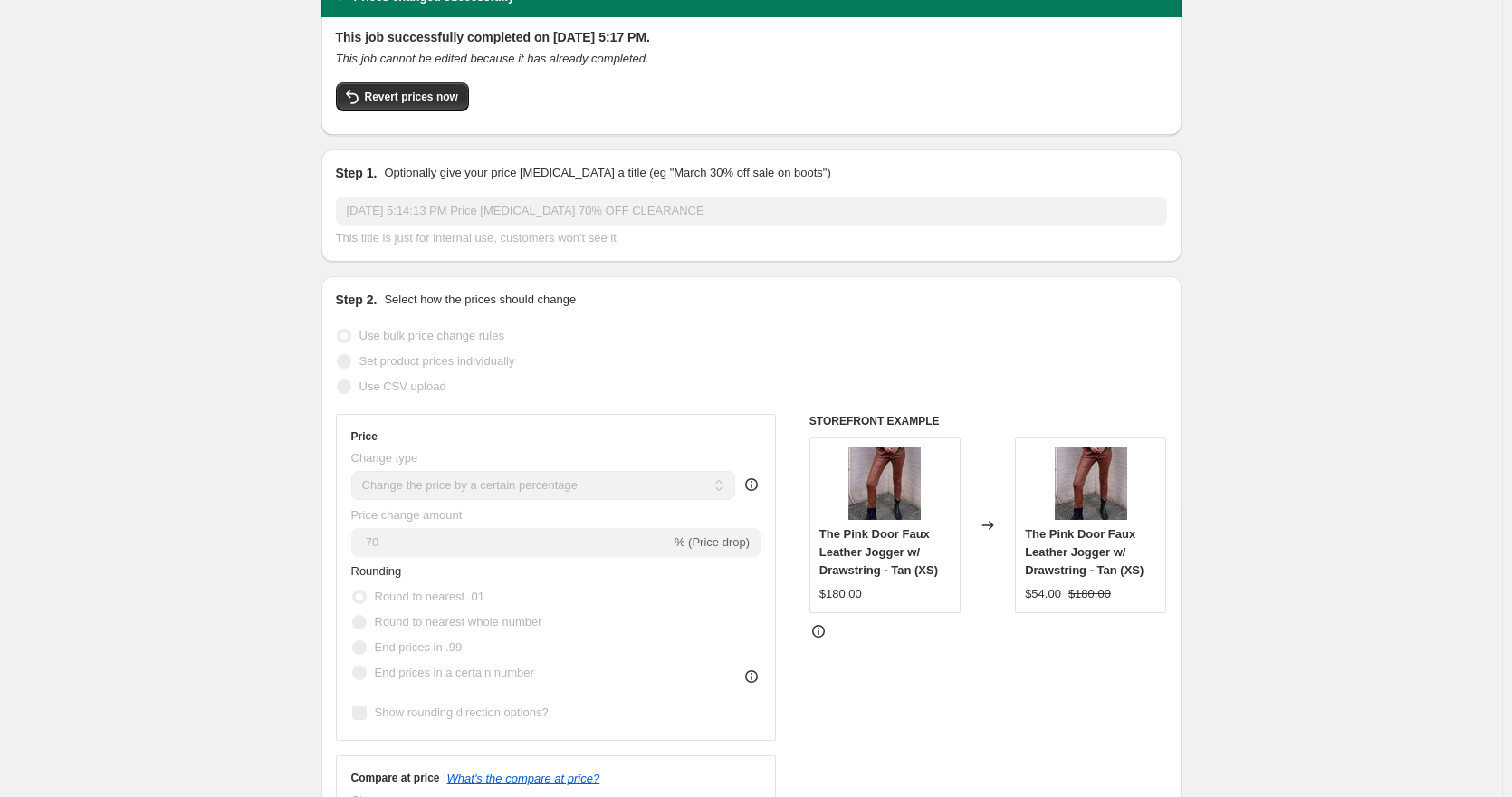
scroll to position [91, 0]
click at [430, 105] on span "Revert prices now" at bounding box center [411, 98] width 93 height 15
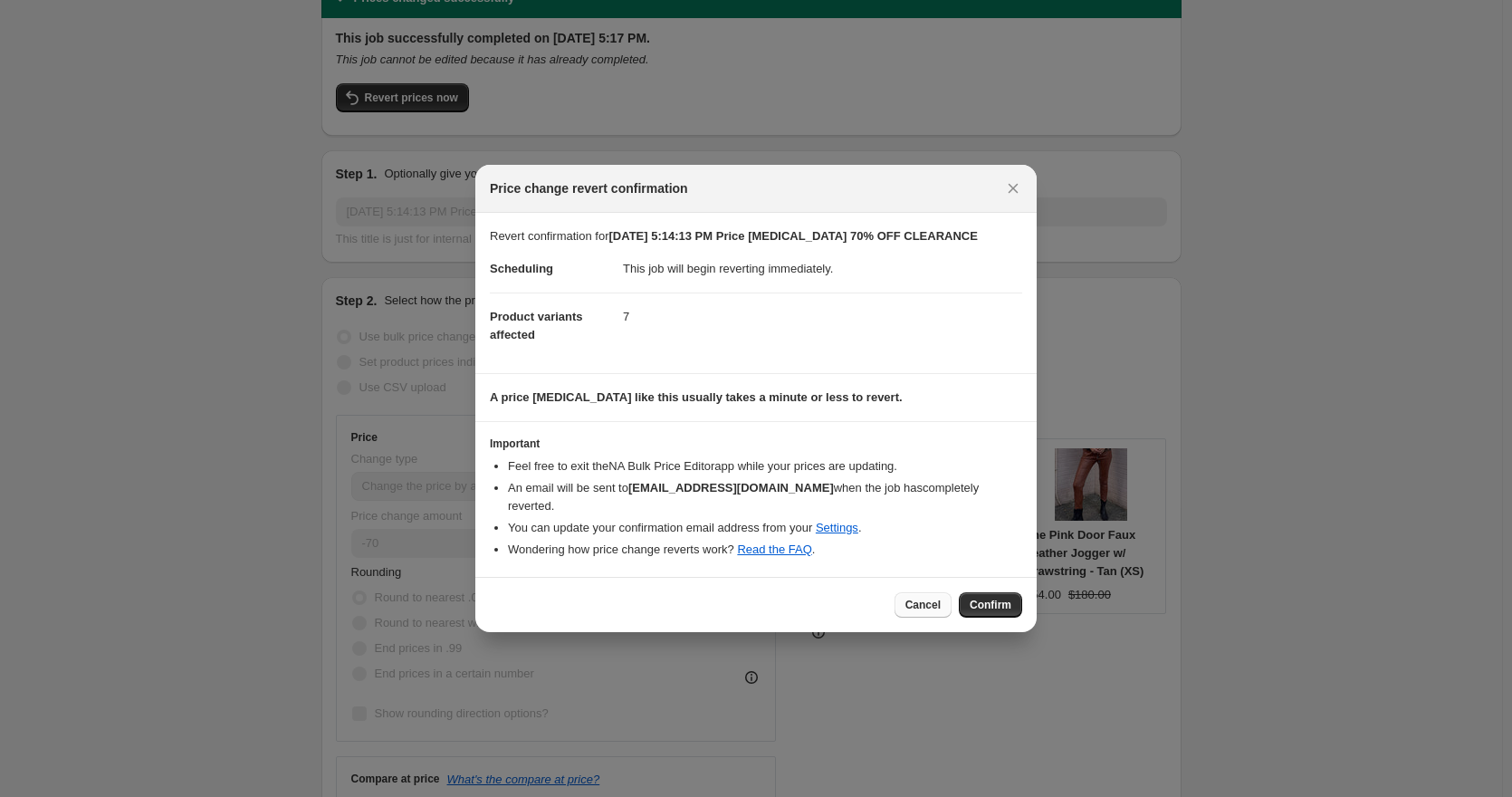
click at [933, 608] on span "Cancel" at bounding box center [923, 606] width 35 height 15
